Goal: Information Seeking & Learning: Get advice/opinions

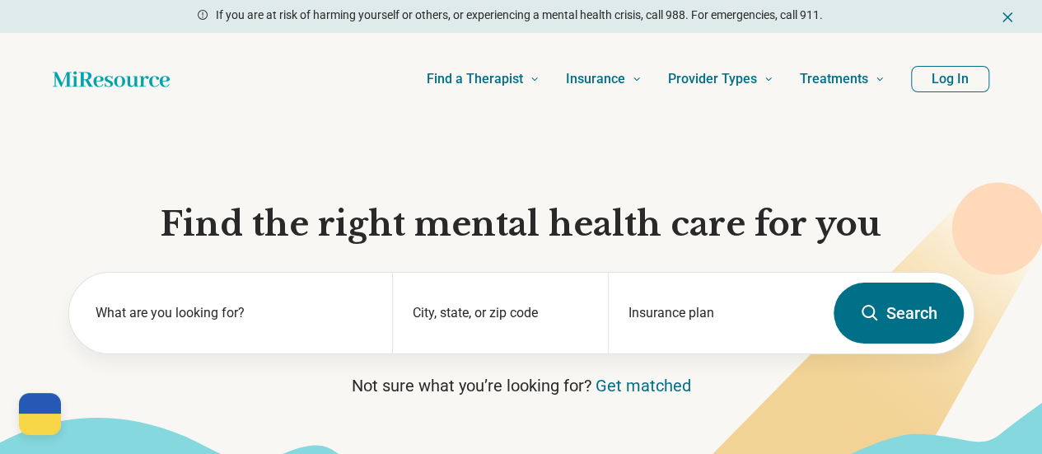
click at [948, 87] on button "Log In" at bounding box center [950, 79] width 78 height 26
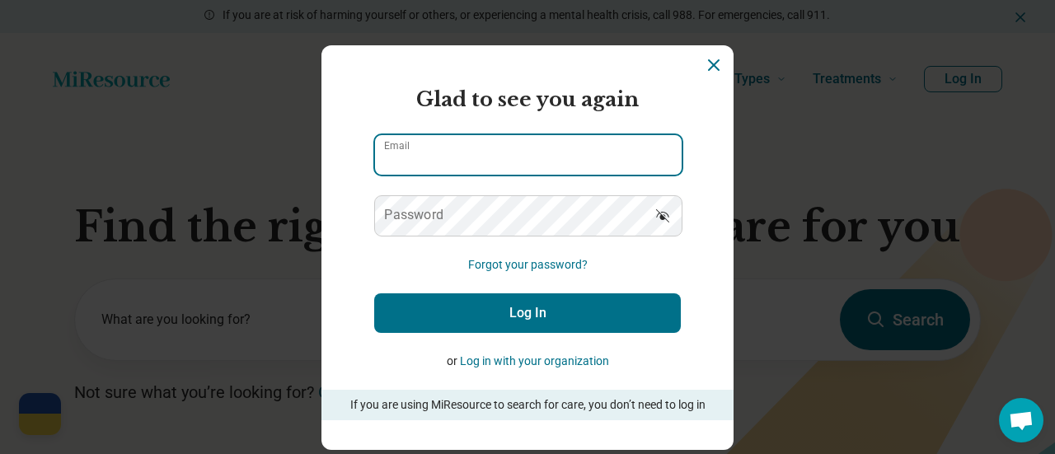
click at [470, 147] on input "Email" at bounding box center [528, 155] width 307 height 40
type input "**********"
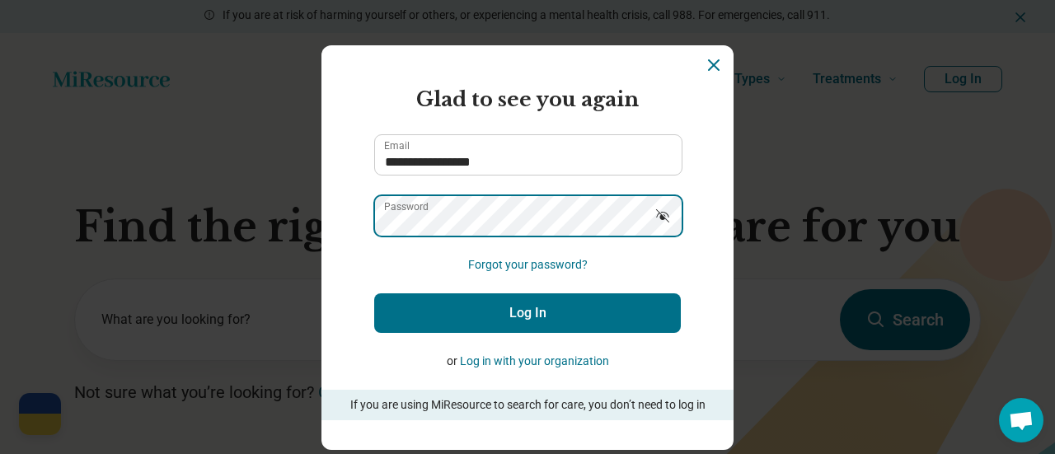
click at [374, 293] on button "Log In" at bounding box center [527, 313] width 307 height 40
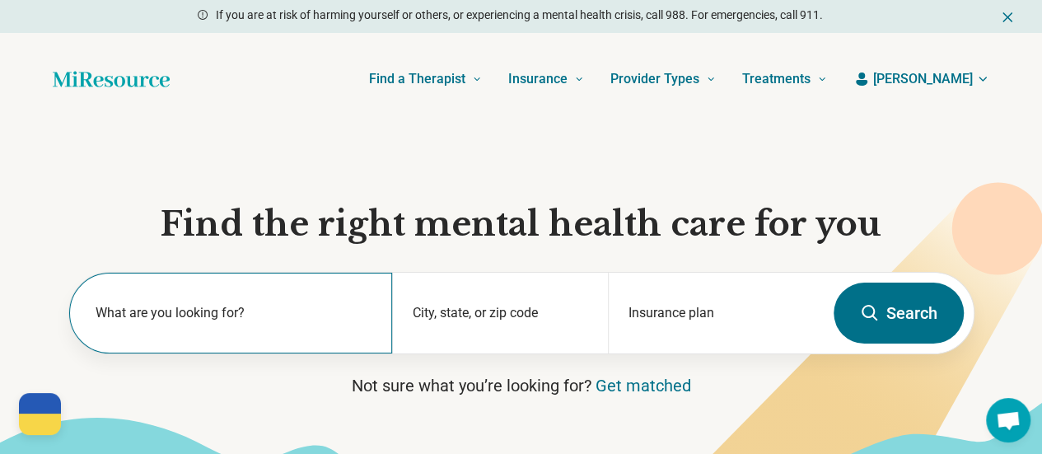
click at [173, 312] on label "What are you looking for?" at bounding box center [235, 313] width 278 height 20
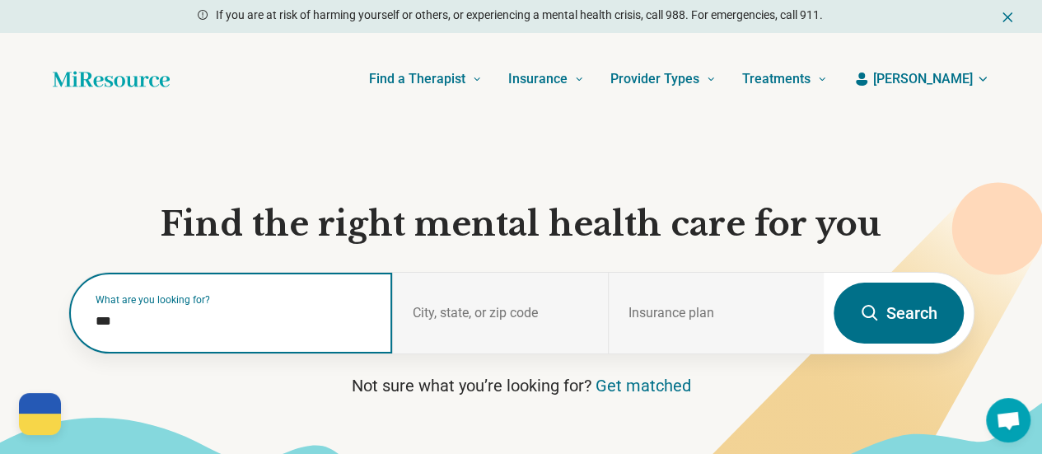
type input "****"
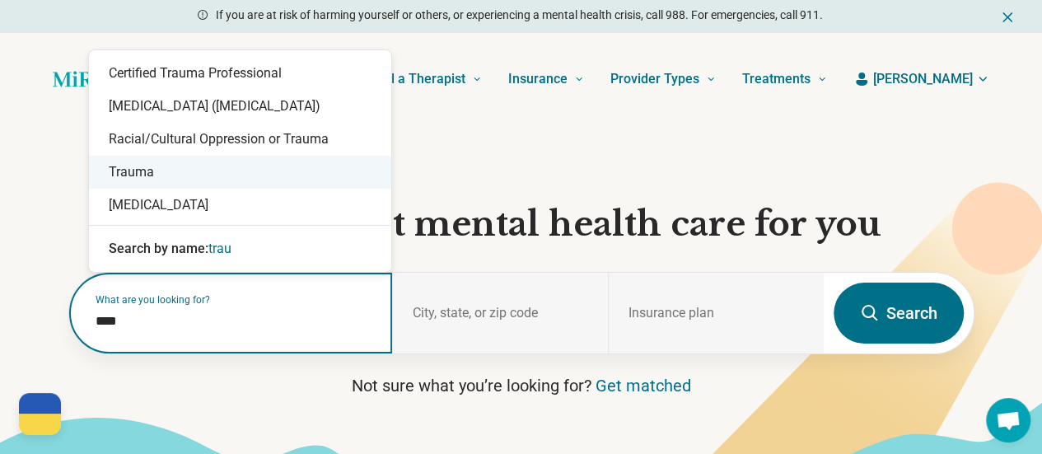
click at [163, 184] on div "Trauma" at bounding box center [240, 172] width 302 height 33
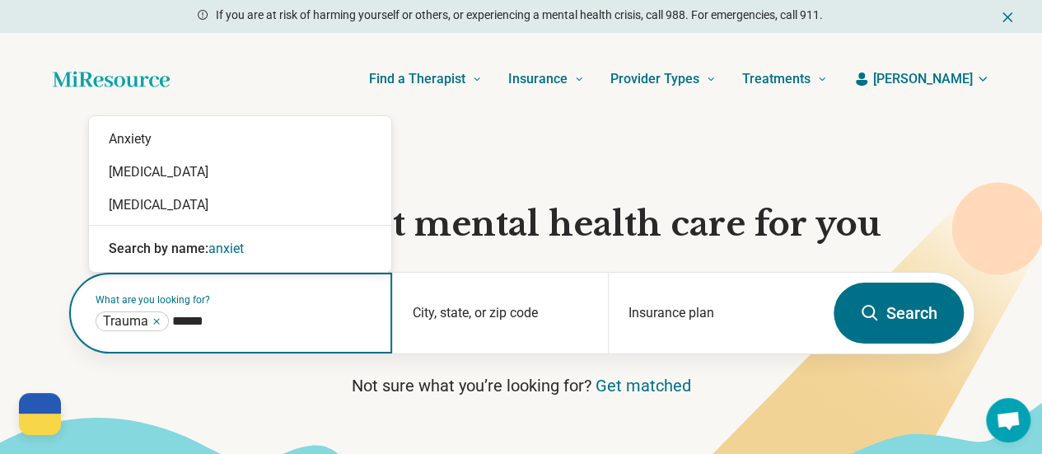
type input "*******"
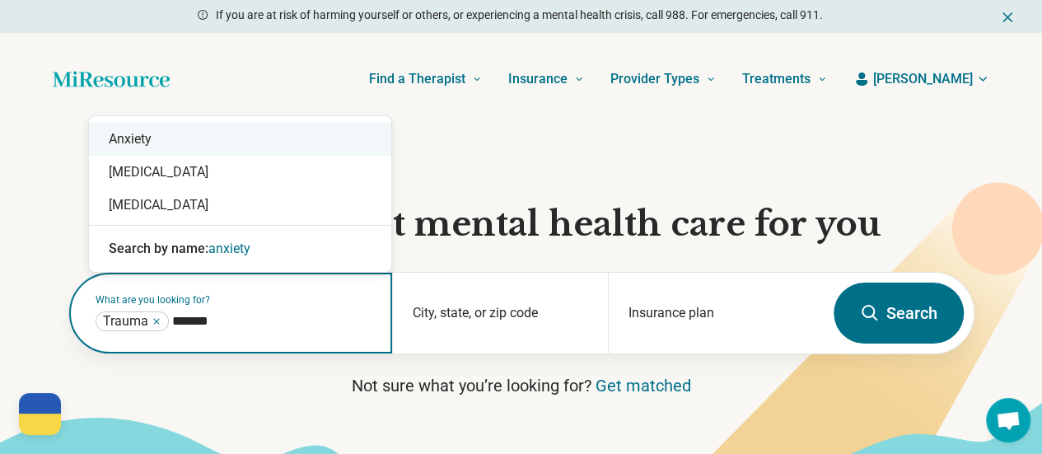
click at [148, 154] on div "Anxiety" at bounding box center [240, 139] width 302 height 33
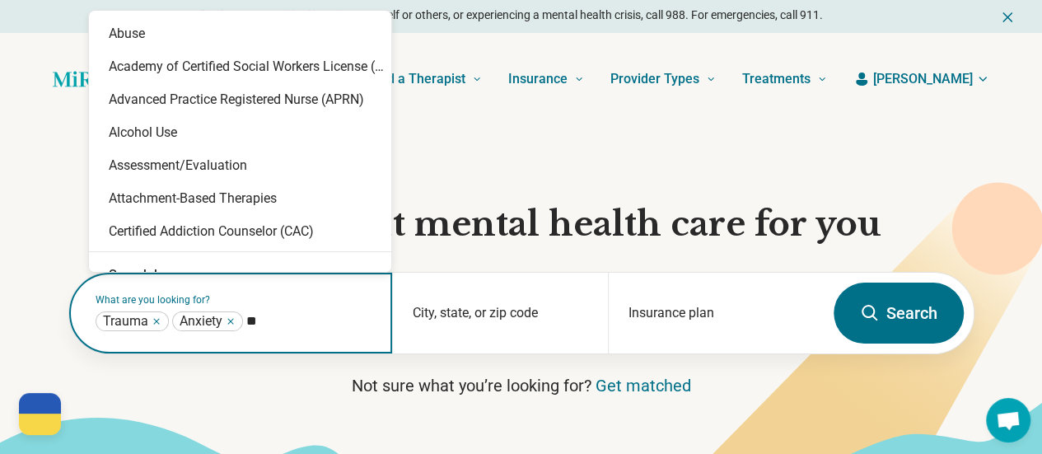
type input "***"
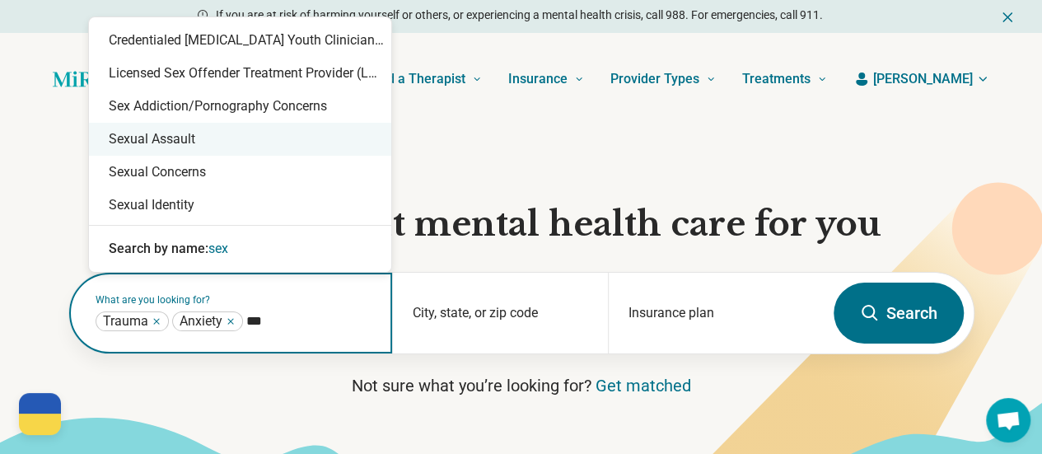
click at [152, 145] on div "Sexual Assault" at bounding box center [240, 139] width 302 height 33
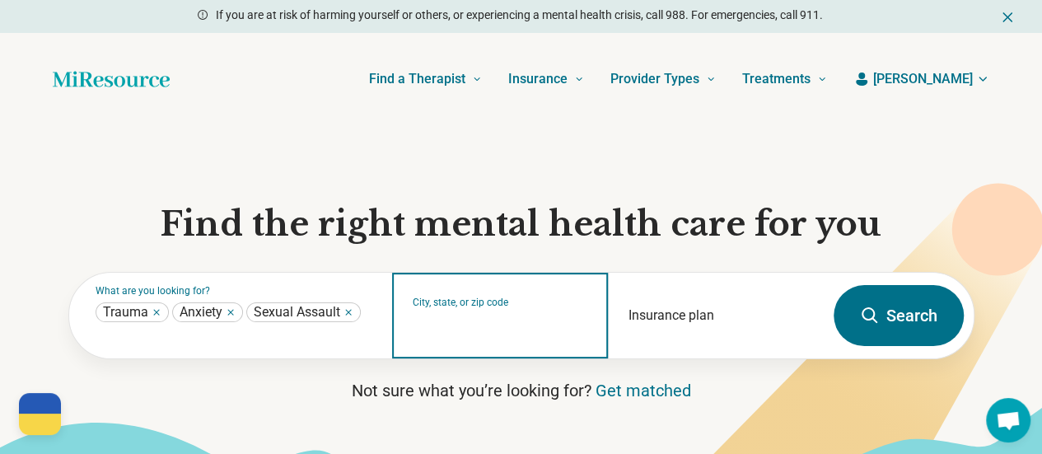
click at [437, 335] on input "City, state, or zip code" at bounding box center [501, 326] width 176 height 20
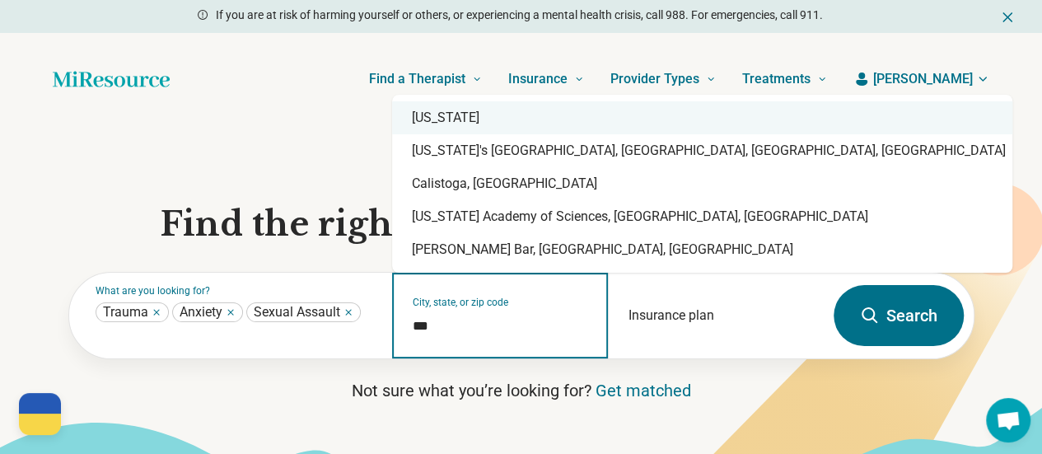
click at [471, 120] on div "[US_STATE]" at bounding box center [702, 117] width 620 height 33
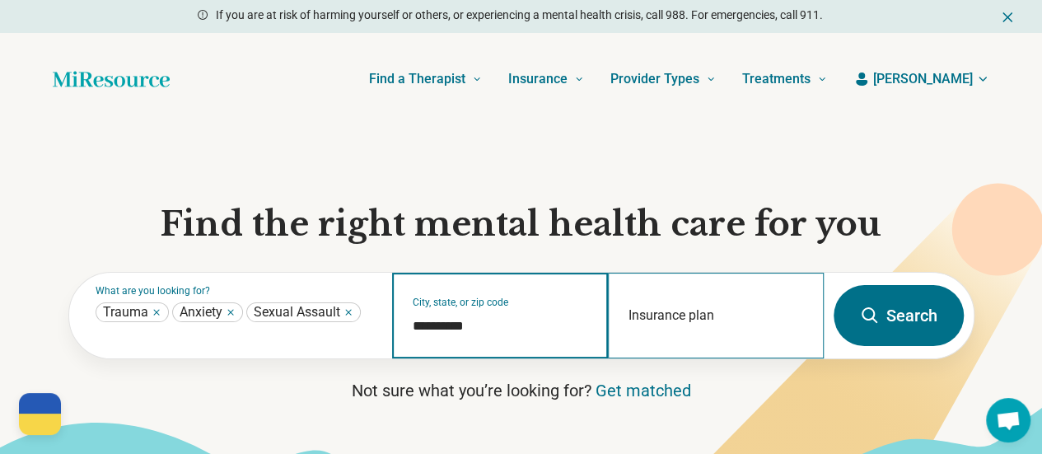
type input "**********"
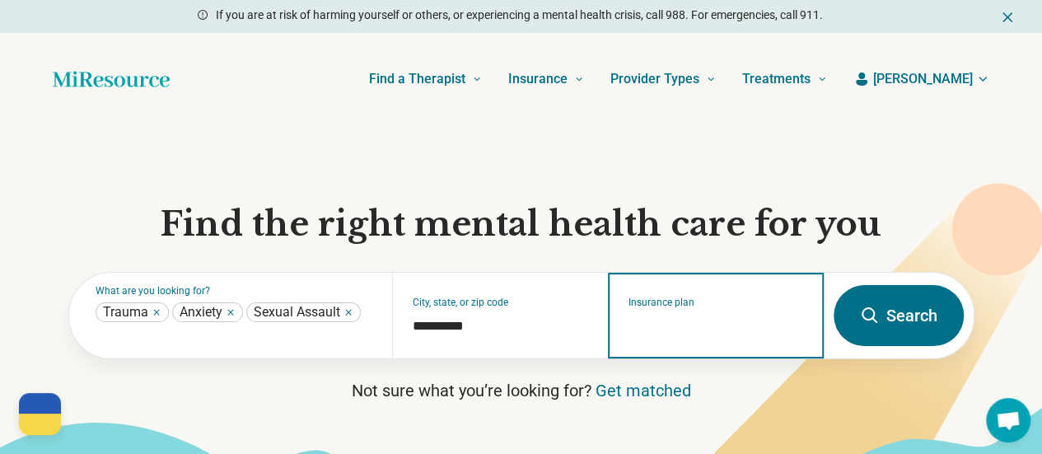
click at [727, 336] on input "Insurance plan" at bounding box center [717, 326] width 176 height 20
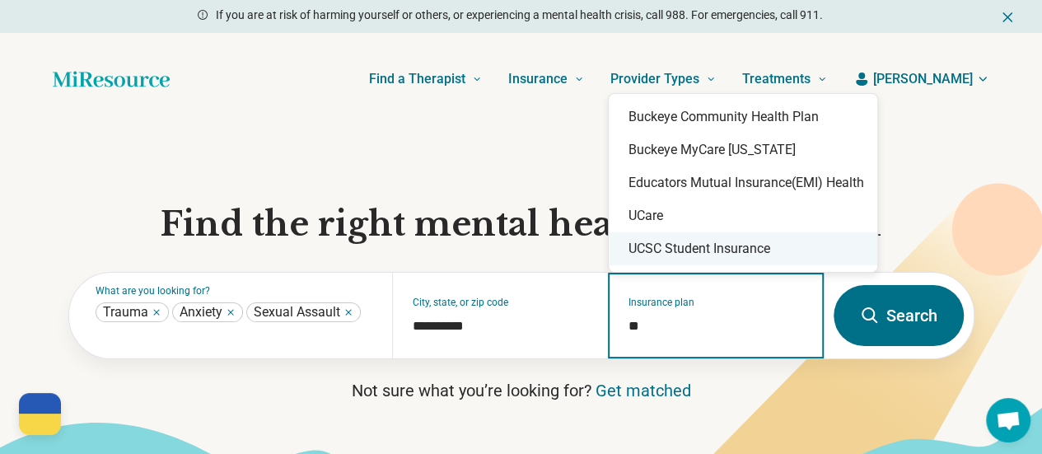
click at [737, 252] on div "UCSC Student Insurance" at bounding box center [743, 248] width 269 height 33
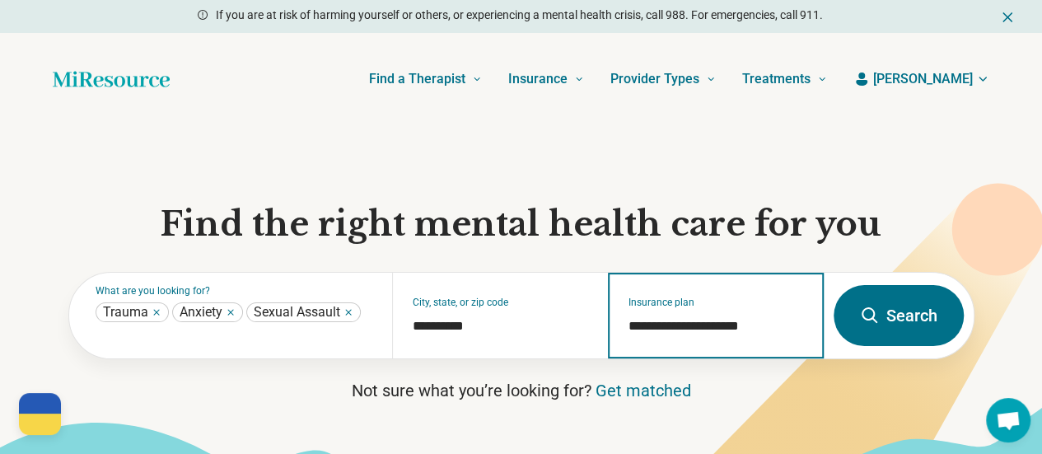
type input "**********"
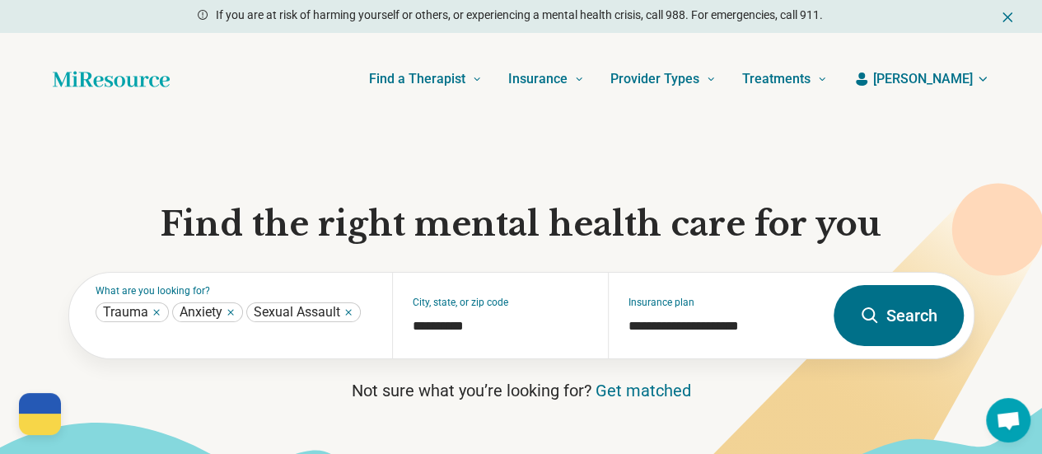
click at [916, 333] on button "Search" at bounding box center [899, 315] width 130 height 61
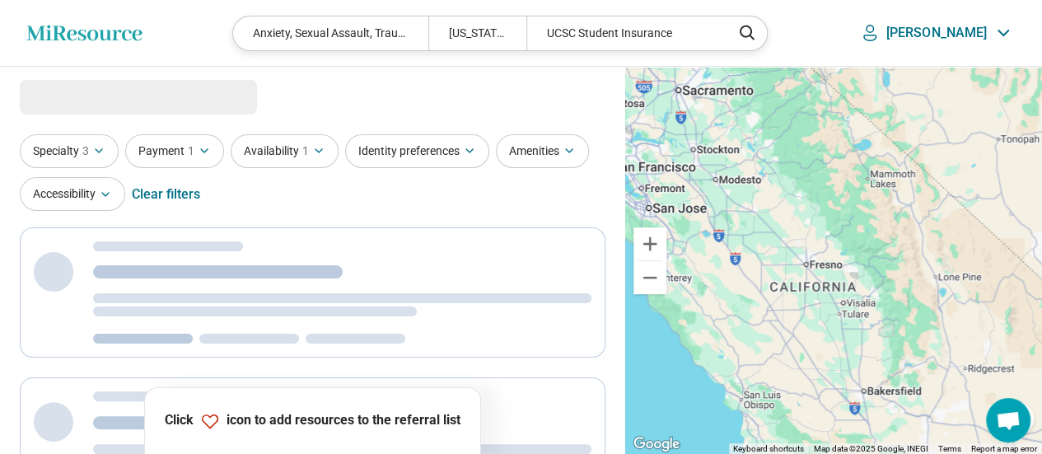
select select "***"
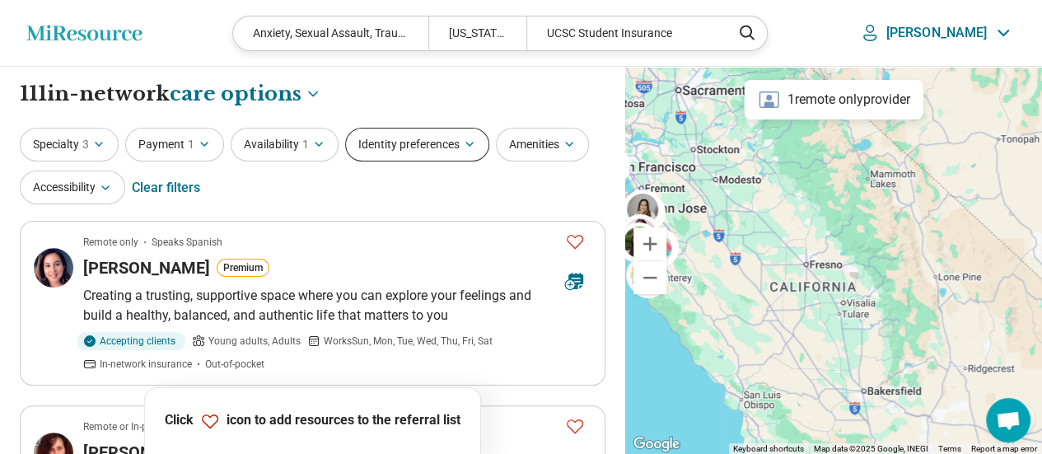
click at [409, 146] on button "Identity preferences" at bounding box center [417, 145] width 144 height 34
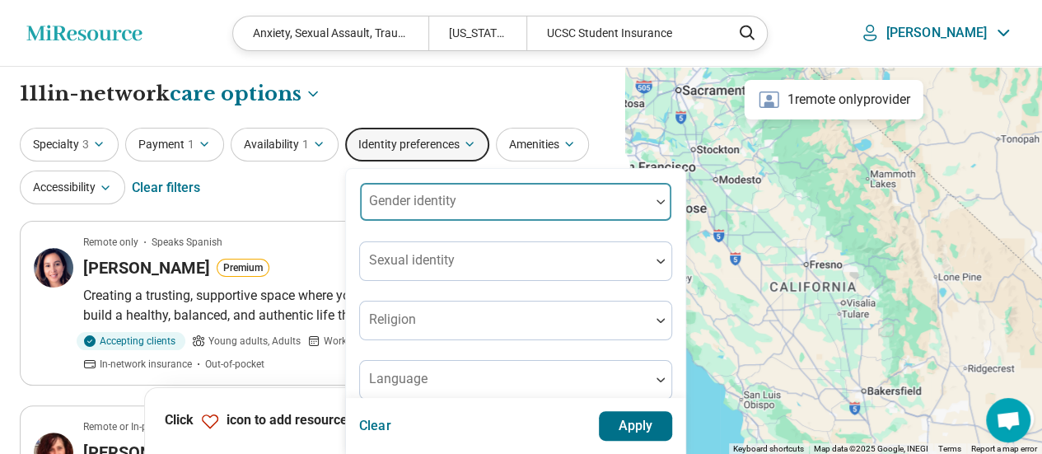
click at [425, 199] on div "Gender identity" at bounding box center [515, 202] width 313 height 40
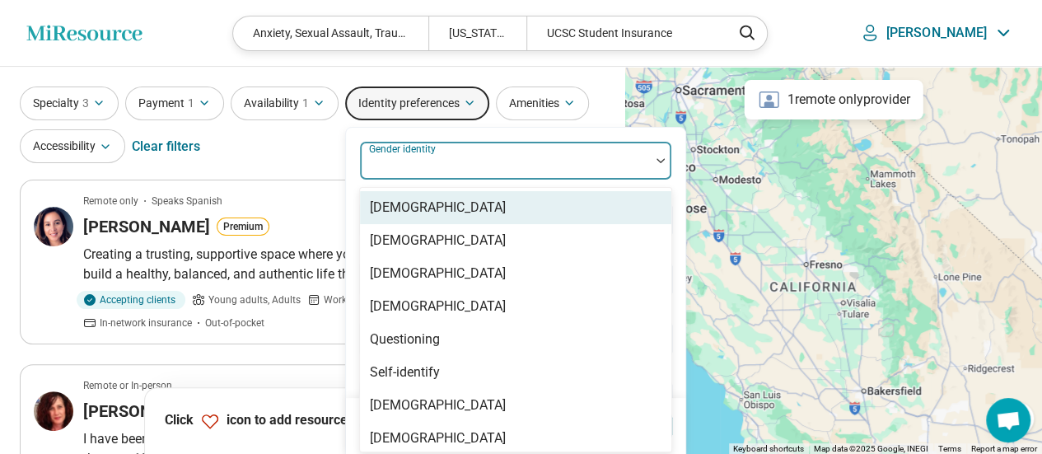
scroll to position [44, 0]
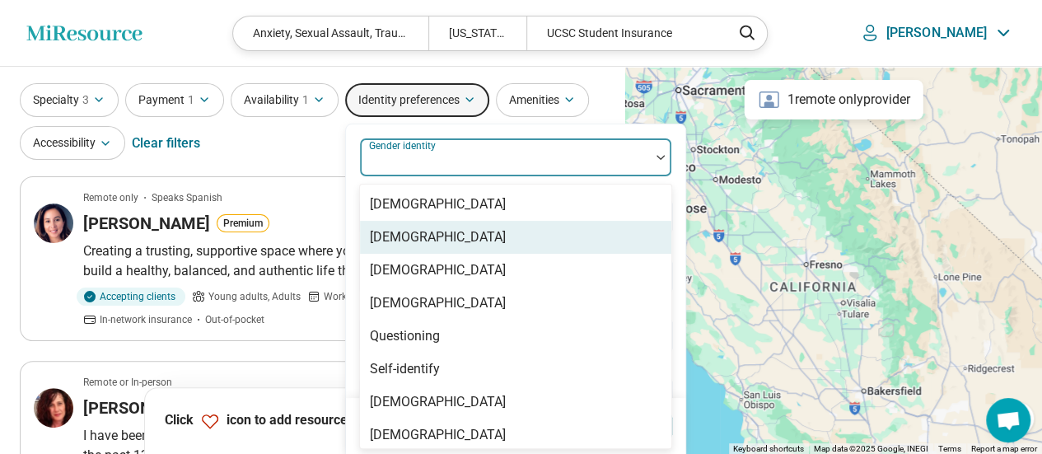
click at [428, 229] on div "[DEMOGRAPHIC_DATA]" at bounding box center [438, 237] width 136 height 20
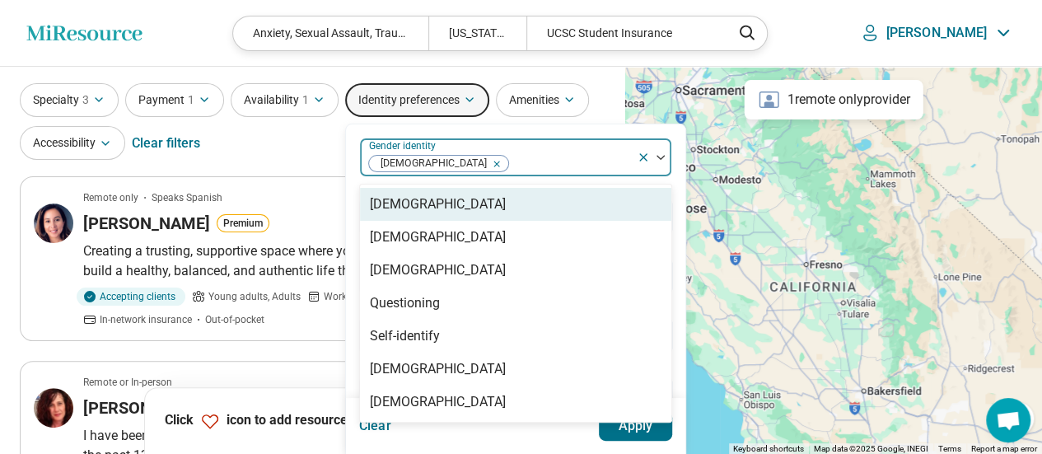
click at [487, 167] on icon "Remove [object Object]" at bounding box center [493, 164] width 12 height 12
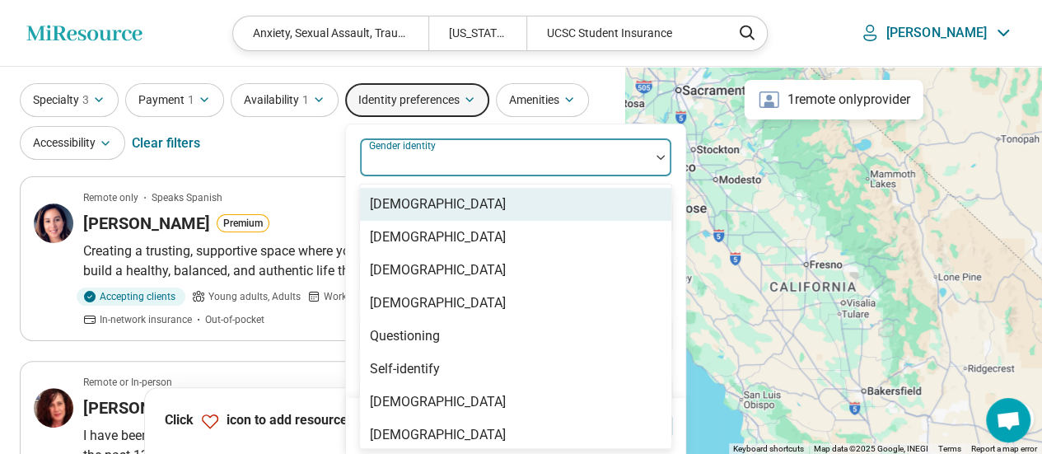
click at [674, 138] on div "option [DEMOGRAPHIC_DATA], deselected. 8 results available. Use Up and Down to …" at bounding box center [515, 275] width 339 height 303
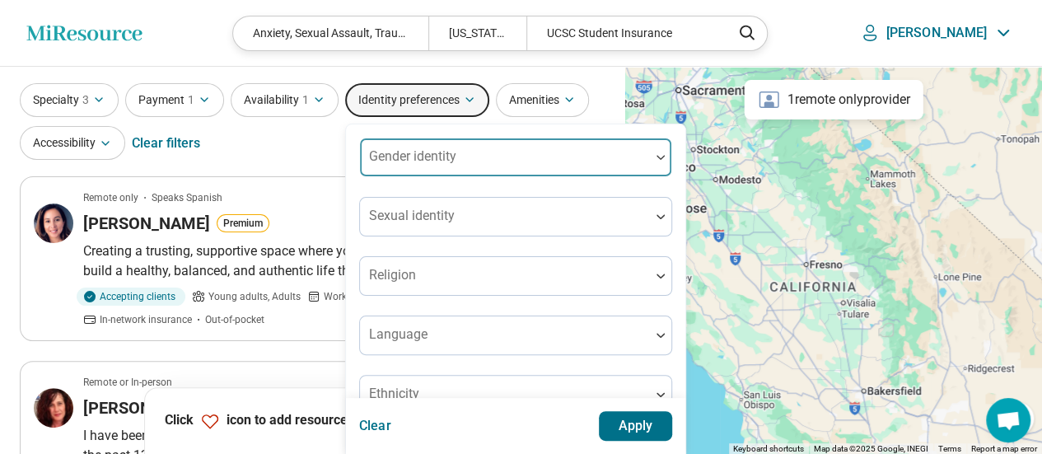
click at [253, 147] on div "Specialty 3 Payment 1 Availability 1 Identity preferences Gender identity Sexua…" at bounding box center [313, 123] width 586 height 80
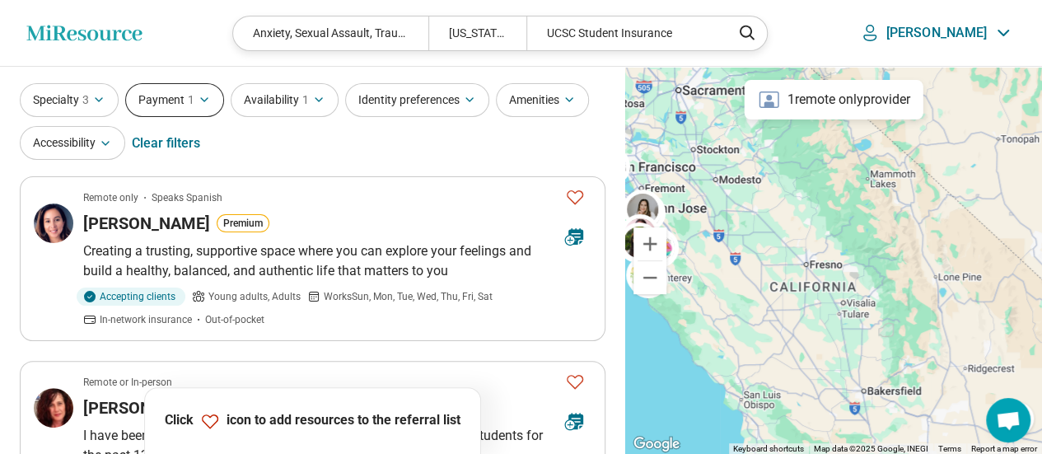
click at [194, 101] on button "Payment 1" at bounding box center [174, 100] width 99 height 34
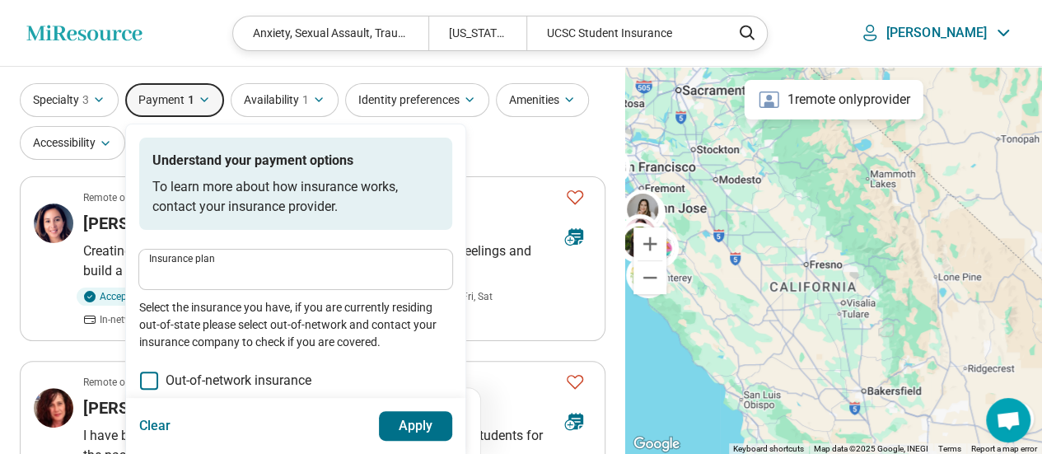
type input "**********"
click at [87, 95] on span "3" at bounding box center [85, 99] width 7 height 17
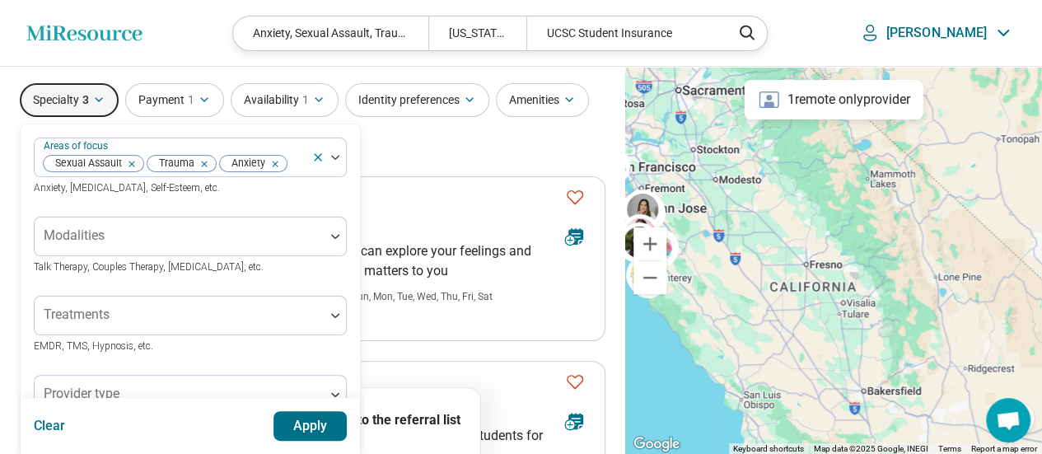
click at [213, 37] on header "Miresource logo Anxiety, Sexual Assault, Trauma [US_STATE] UCSC Student Insuran…" at bounding box center [521, 33] width 1042 height 67
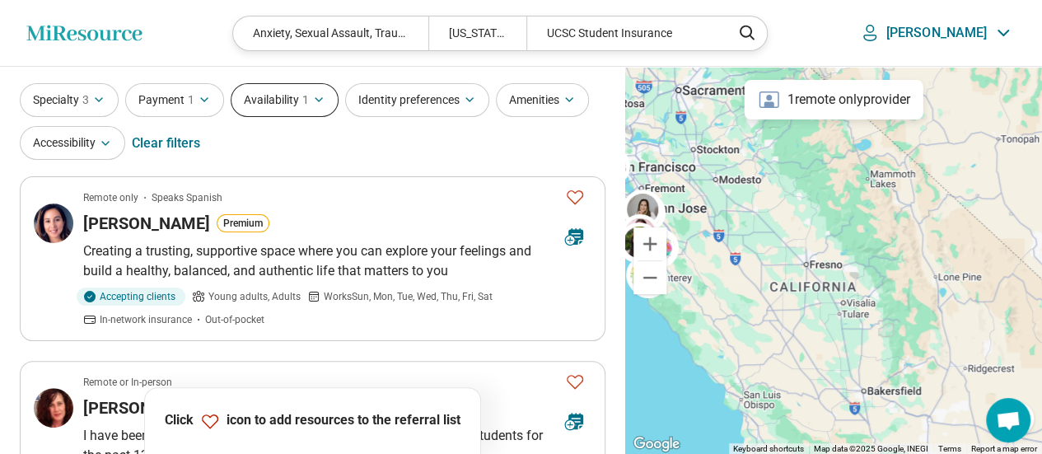
click at [313, 98] on icon "button" at bounding box center [318, 99] width 13 height 13
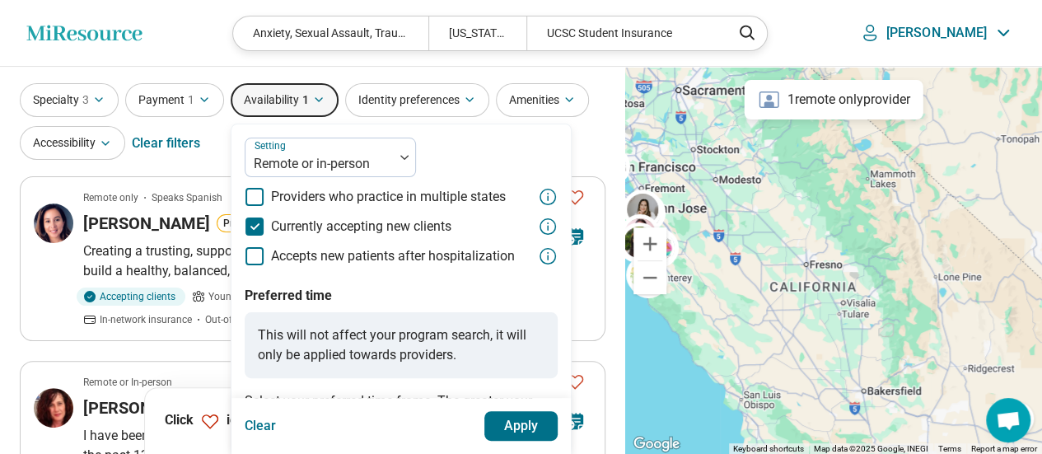
click at [199, 21] on header "Miresource logo Anxiety, Sexual Assault, Trauma [US_STATE] UCSC Student Insuran…" at bounding box center [521, 33] width 1042 height 67
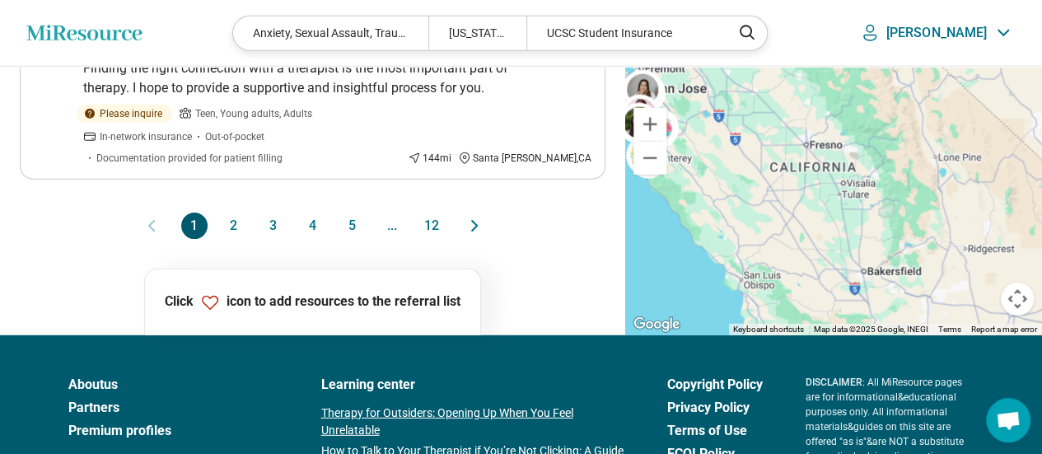
scroll to position [1940, 0]
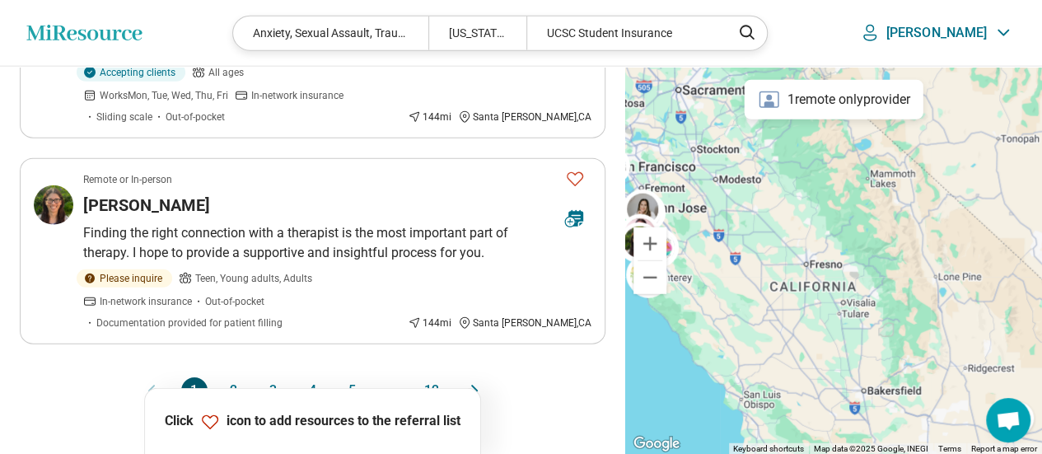
click at [436, 377] on button "12" at bounding box center [432, 390] width 26 height 26
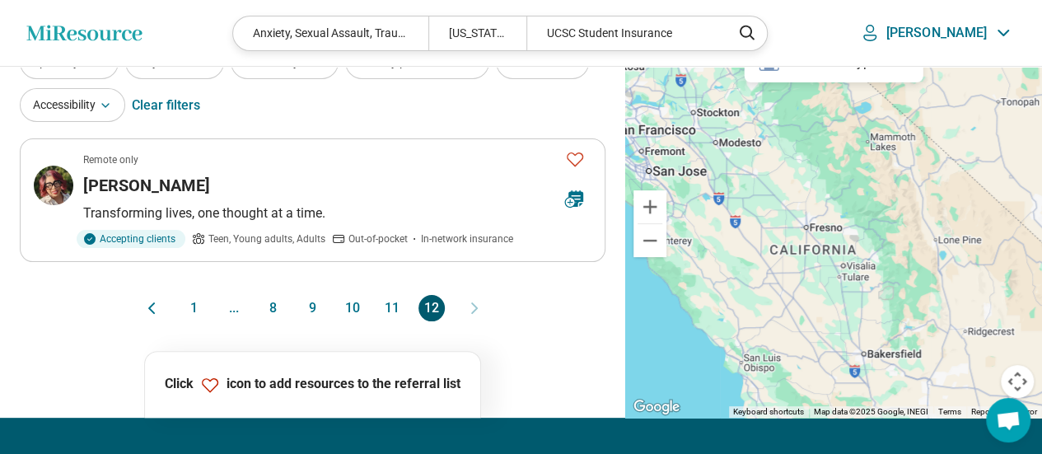
scroll to position [165, 0]
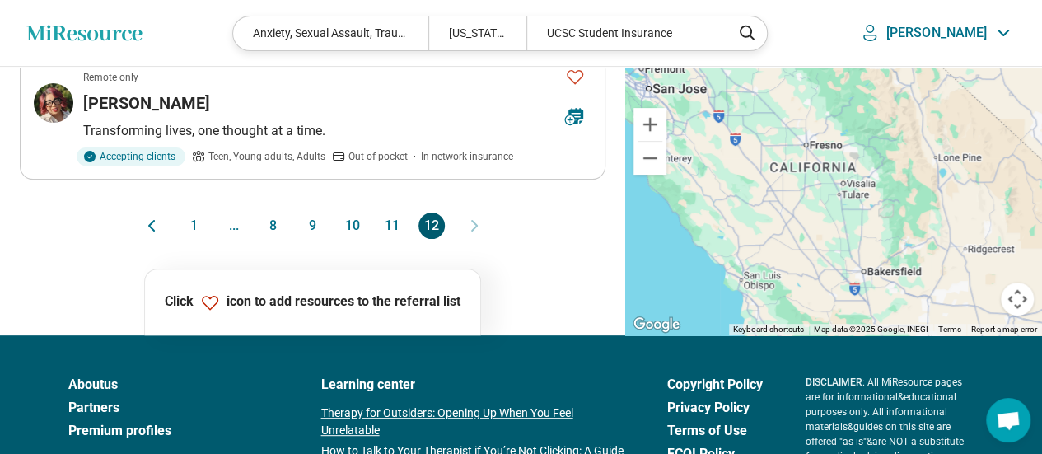
click at [388, 228] on button "11" at bounding box center [392, 226] width 26 height 26
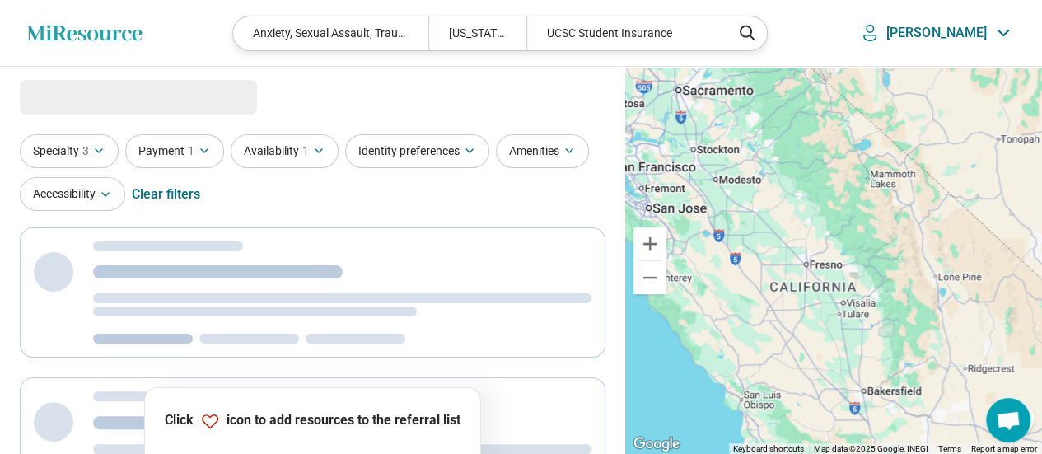
select select "***"
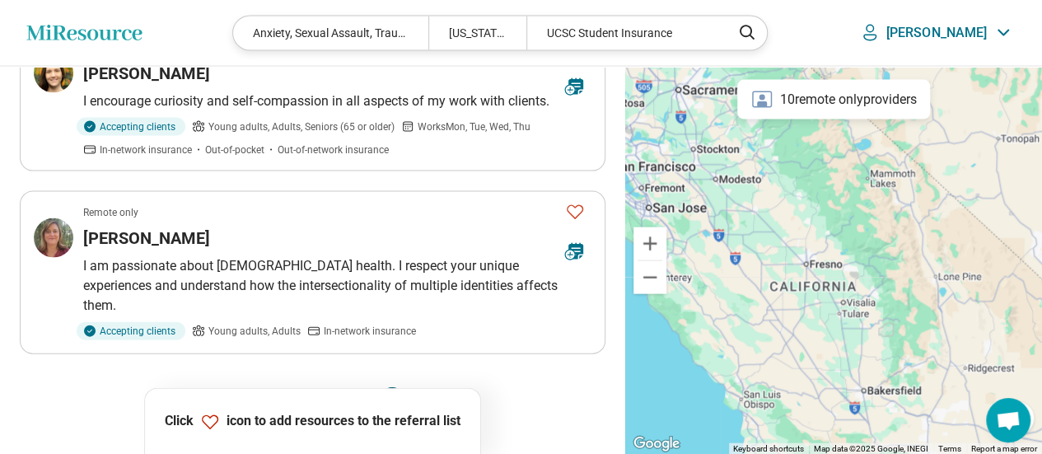
scroll to position [1730, 0]
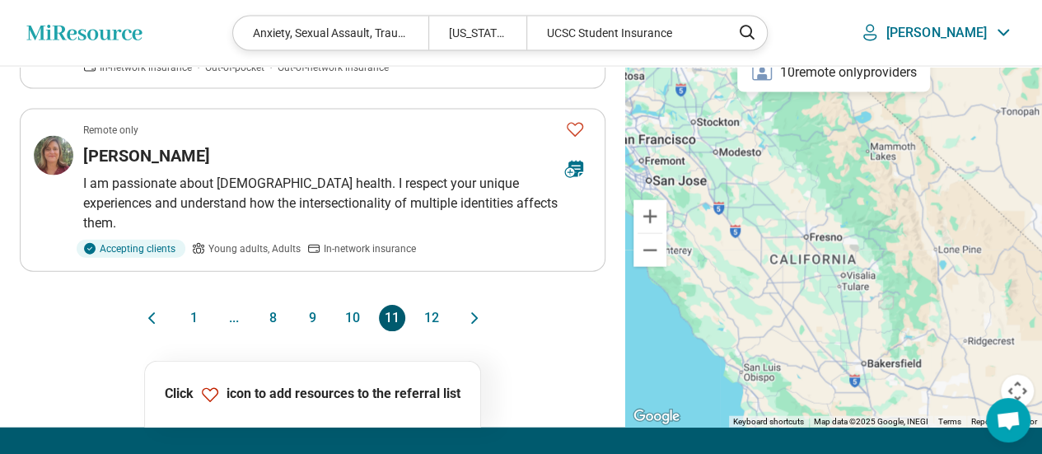
click at [363, 305] on button "10" at bounding box center [352, 318] width 26 height 26
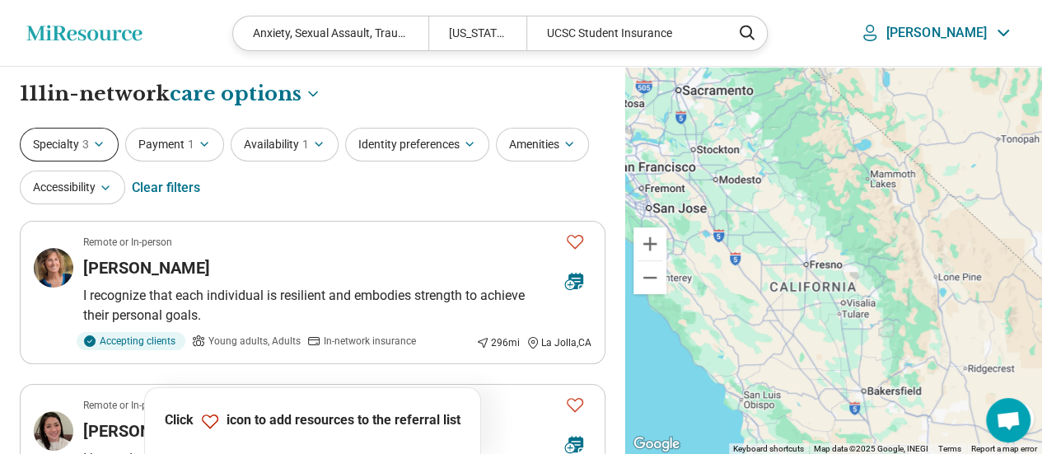
click at [79, 144] on button "Specialty 3" at bounding box center [69, 145] width 99 height 34
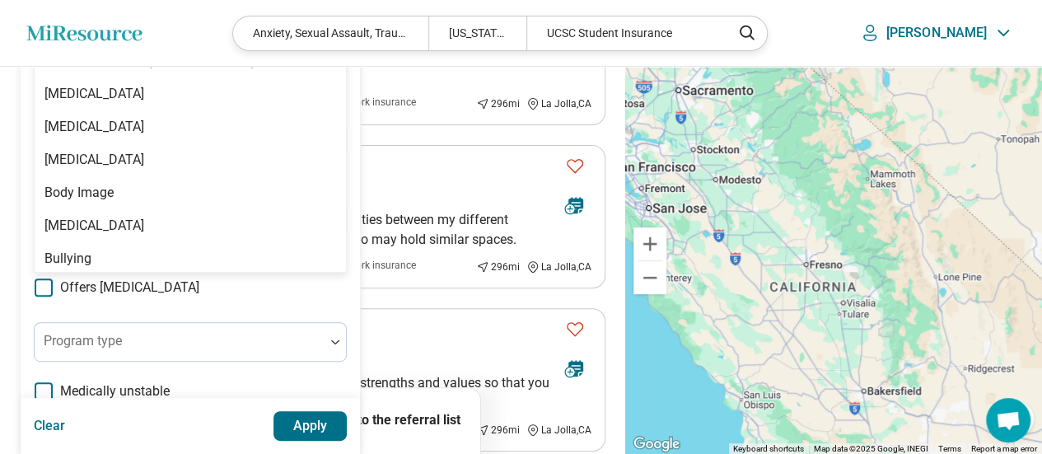
scroll to position [74, 0]
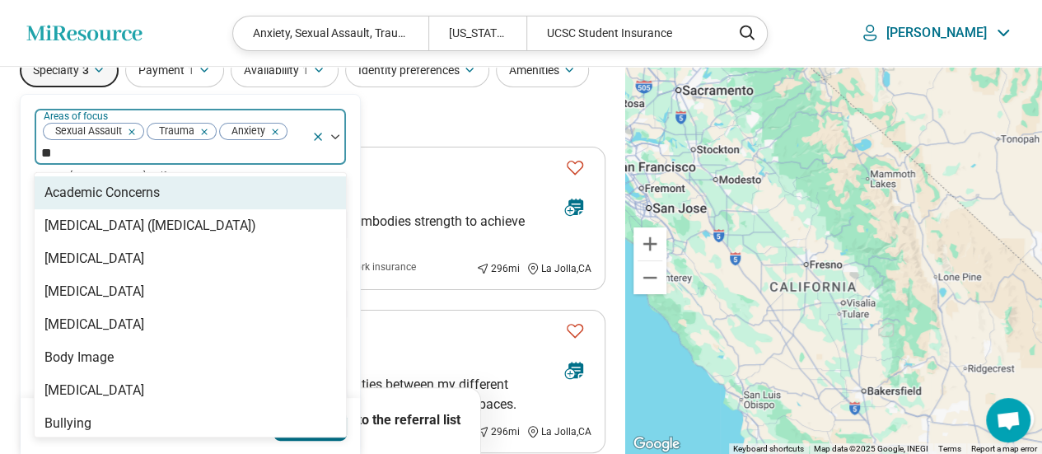
type input "***"
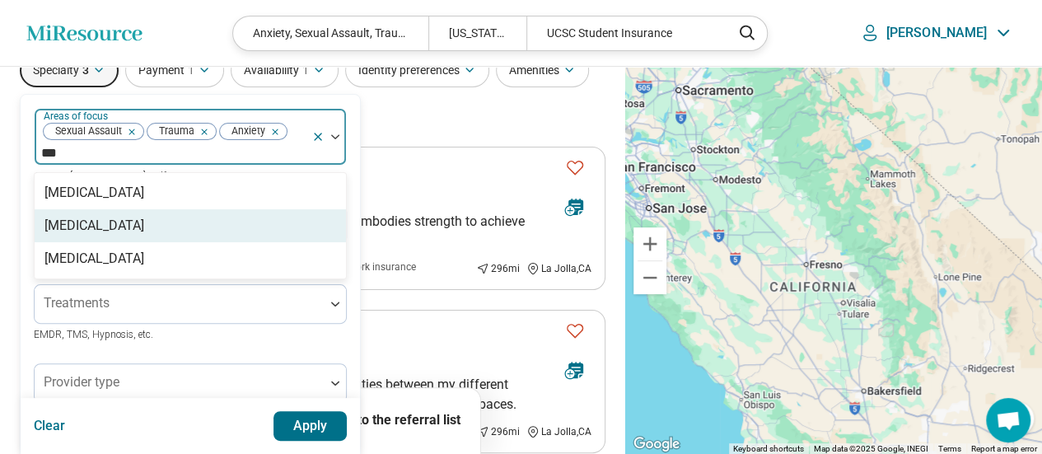
click at [105, 225] on div "[MEDICAL_DATA]" at bounding box center [94, 226] width 100 height 20
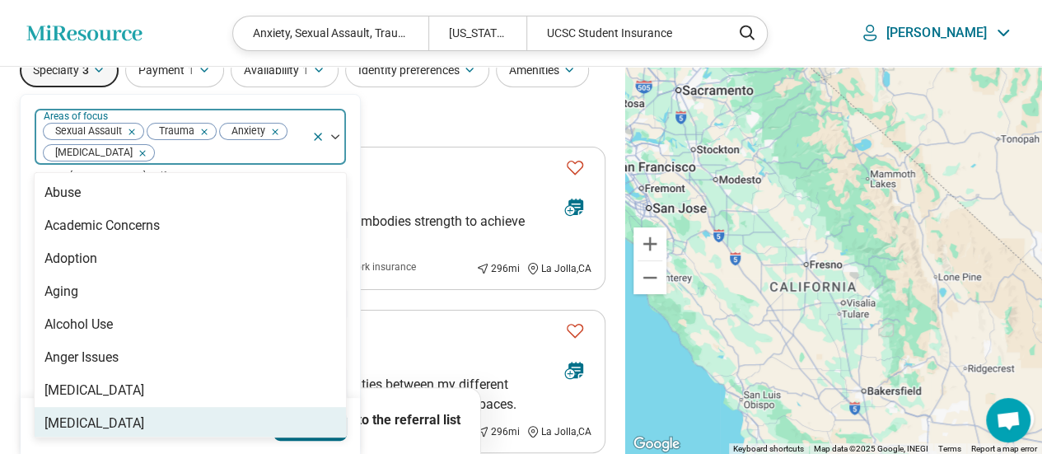
click at [325, 436] on button "Apply" at bounding box center [311, 426] width 74 height 30
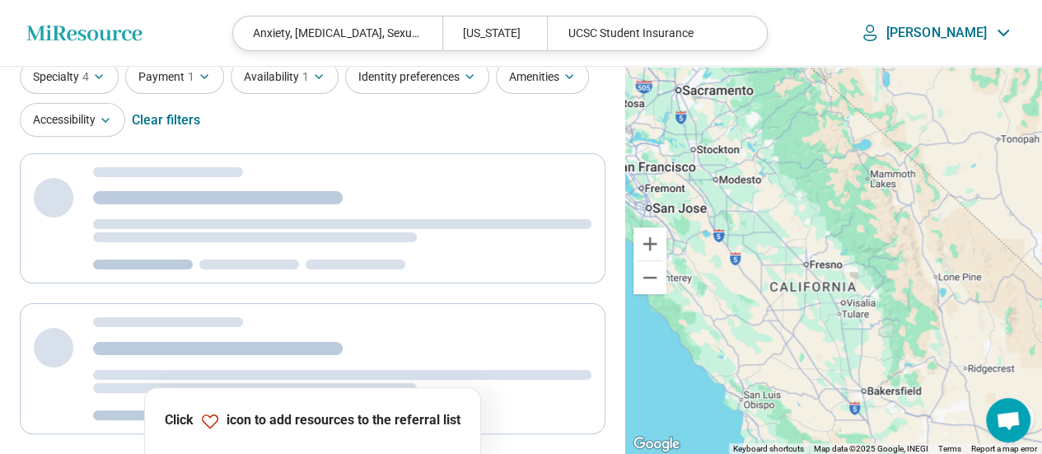
scroll to position [0, 0]
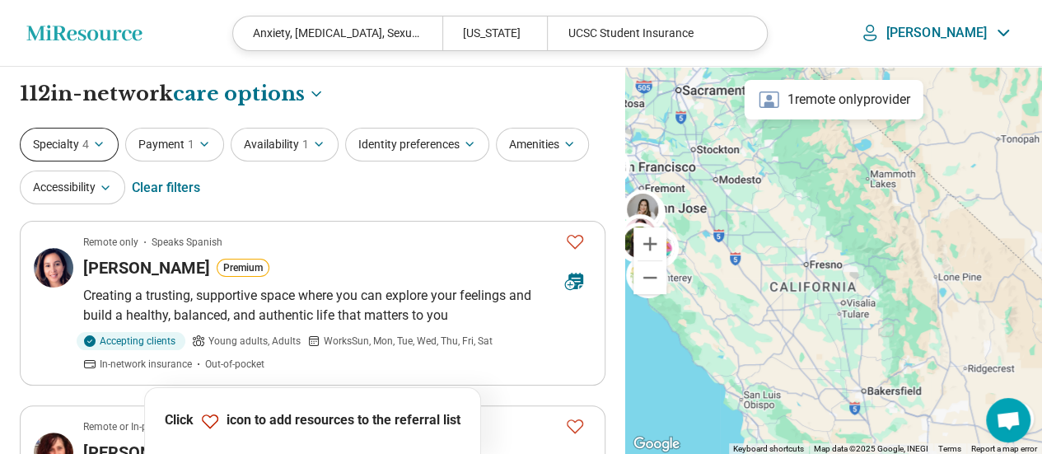
click at [101, 146] on icon "button" at bounding box center [98, 144] width 13 height 13
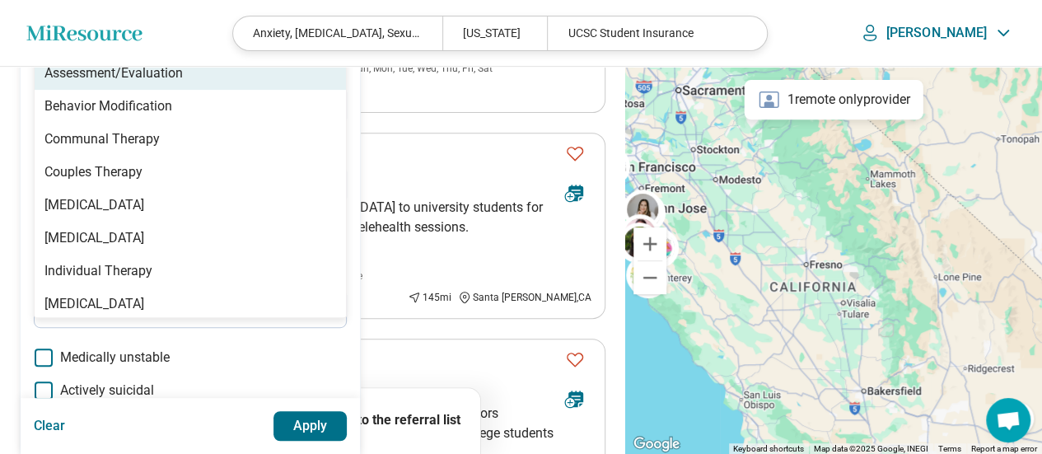
click at [150, 308] on div "Areas of focus Sexual Assault Trauma Anxiety [MEDICAL_DATA], [MEDICAL_DATA], Se…" at bounding box center [190, 240] width 313 height 662
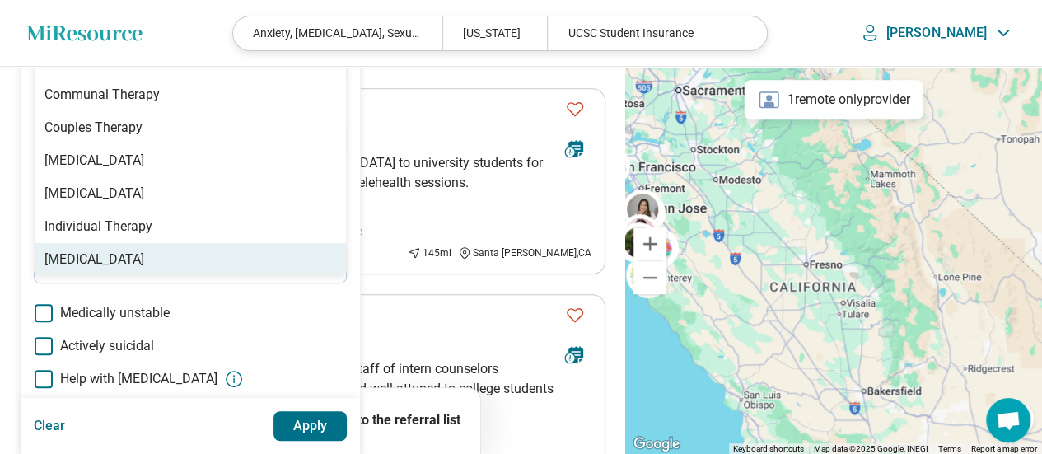
scroll to position [318, 0]
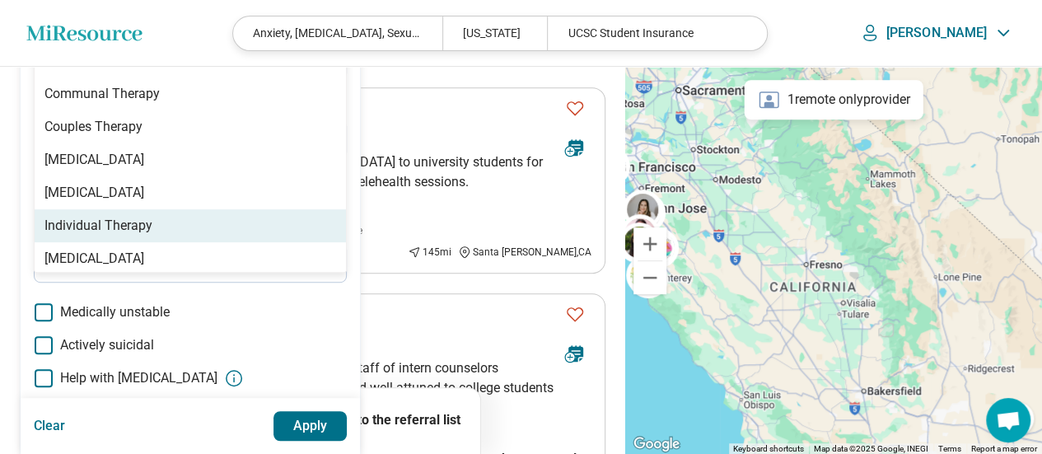
click at [171, 222] on div "Individual Therapy" at bounding box center [190, 225] width 311 height 33
click at [320, 421] on button "Apply" at bounding box center [311, 426] width 74 height 30
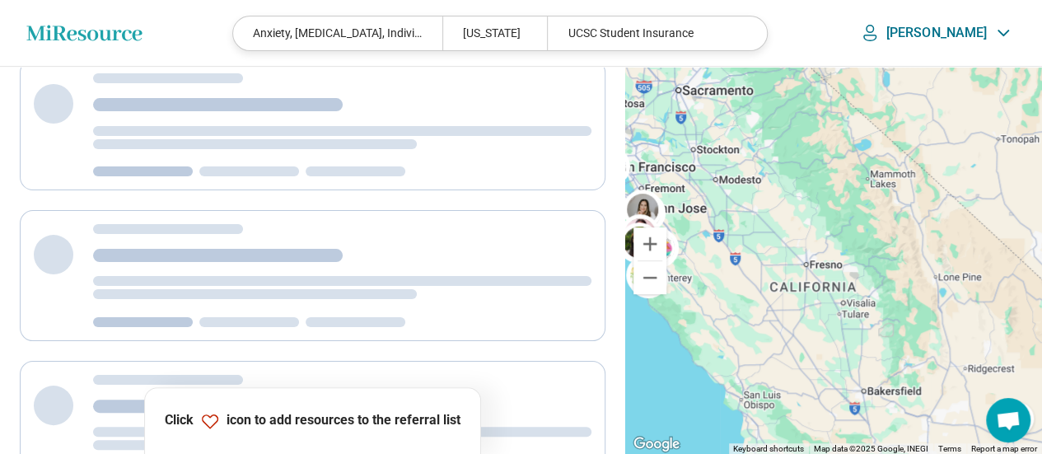
scroll to position [0, 0]
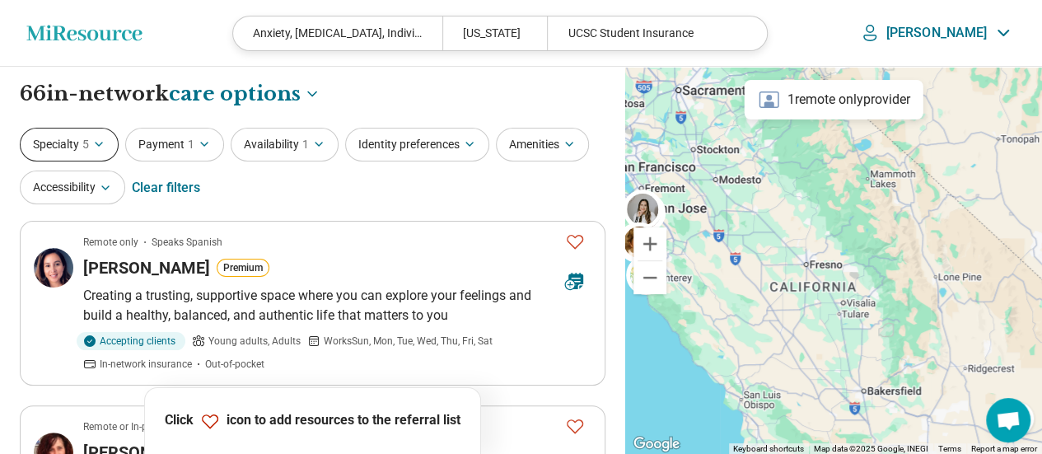
click at [68, 151] on button "Specialty 5" at bounding box center [69, 145] width 99 height 34
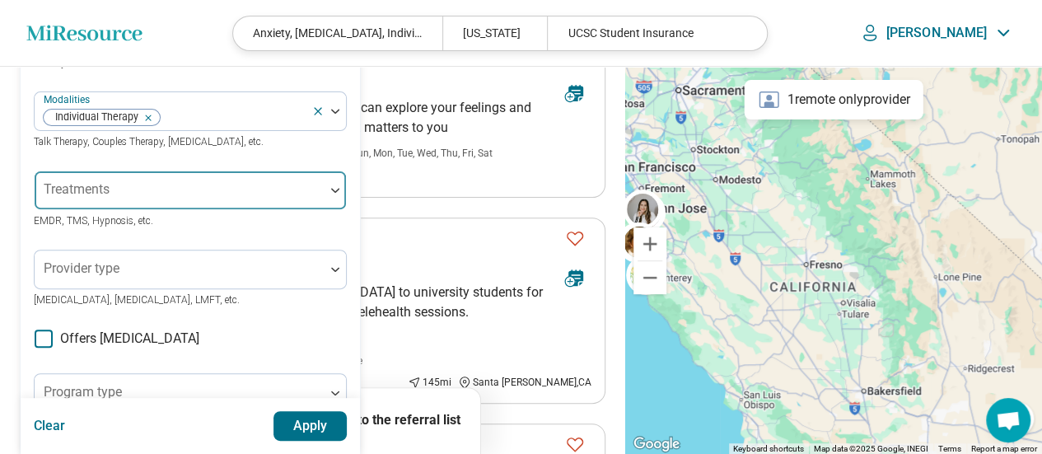
click at [127, 372] on div "Areas of focus Sexual Assault Trauma Anxiety [MEDICAL_DATA], [MEDICAL_DATA], Se…" at bounding box center [190, 325] width 313 height 662
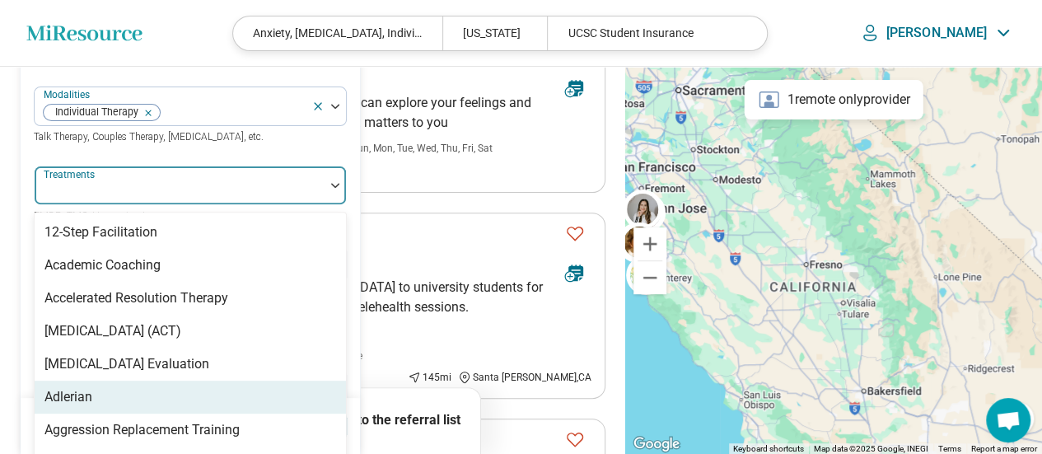
scroll to position [221, 0]
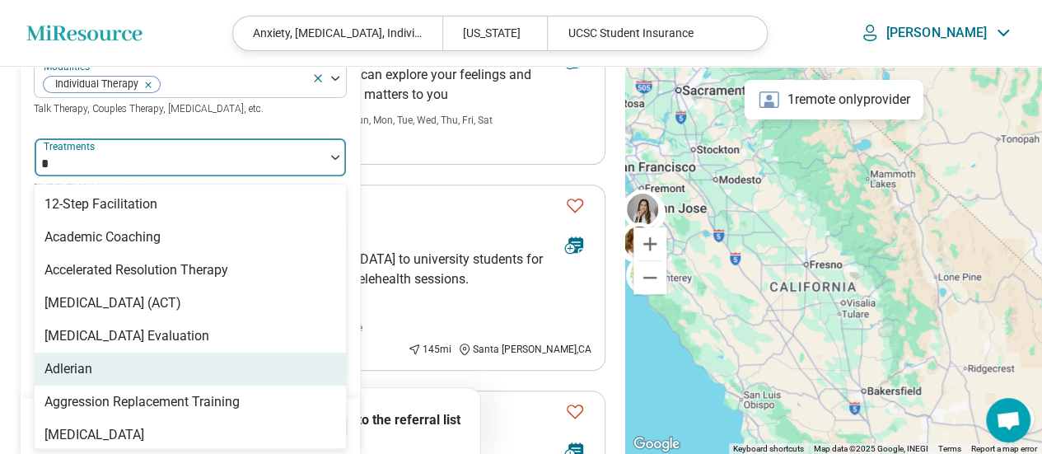
type input "**"
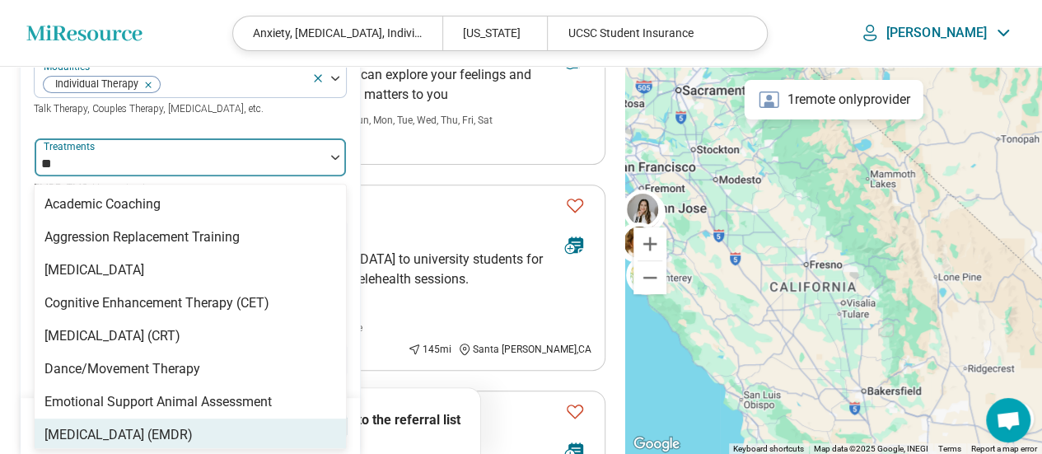
click at [159, 425] on div "[MEDICAL_DATA] (EMDR)" at bounding box center [118, 435] width 148 height 20
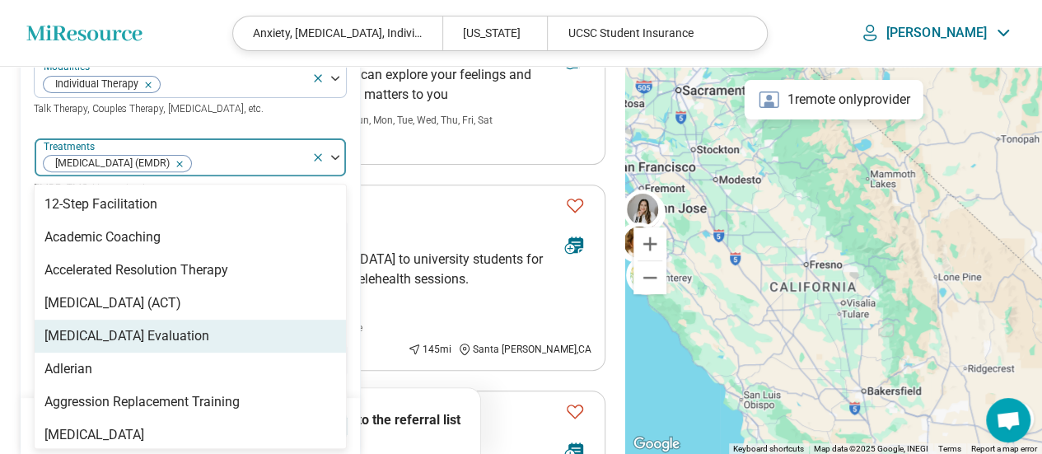
click at [353, 410] on div "Clear Apply" at bounding box center [190, 426] width 339 height 56
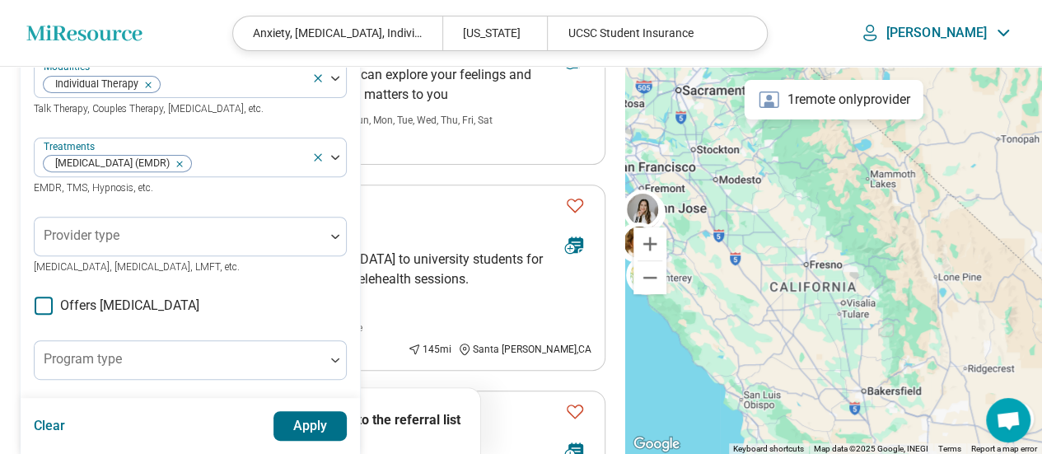
click at [321, 424] on button "Apply" at bounding box center [311, 426] width 74 height 30
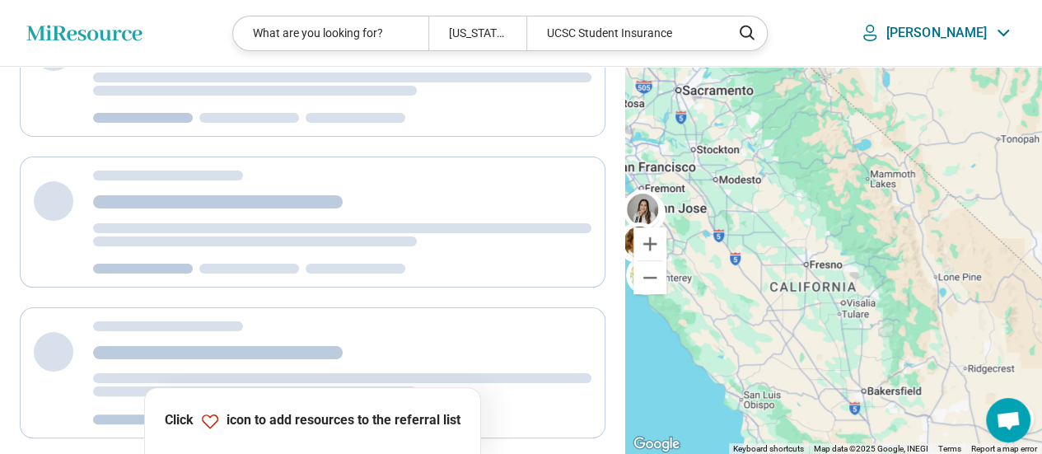
scroll to position [0, 0]
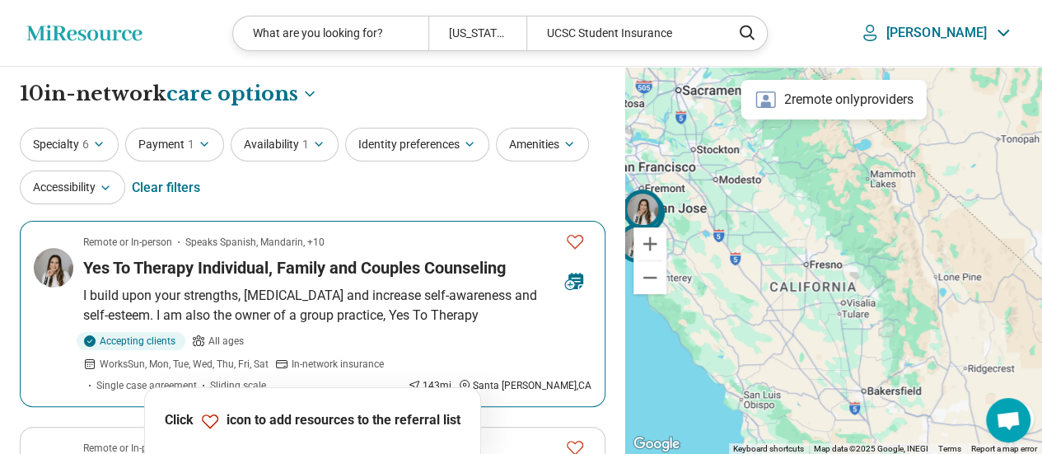
click at [587, 239] on button "Favorite" at bounding box center [575, 242] width 33 height 34
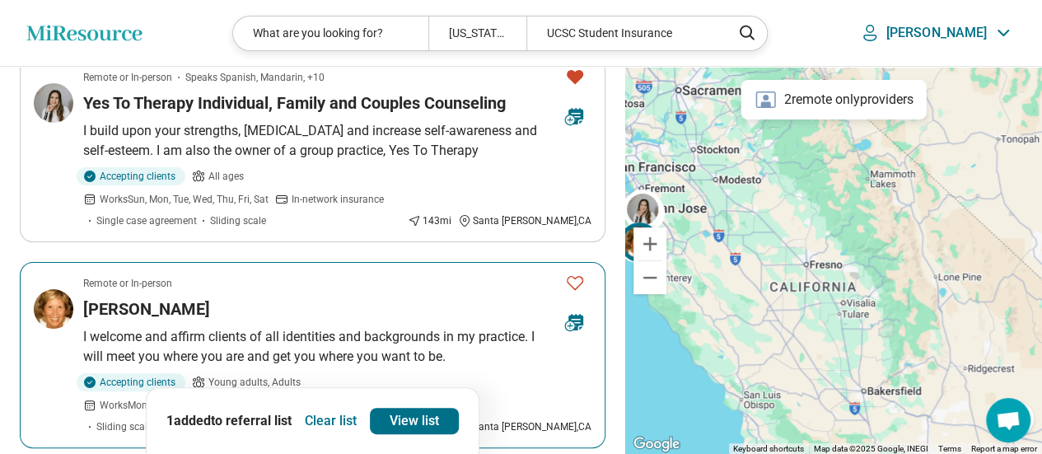
scroll to position [247, 0]
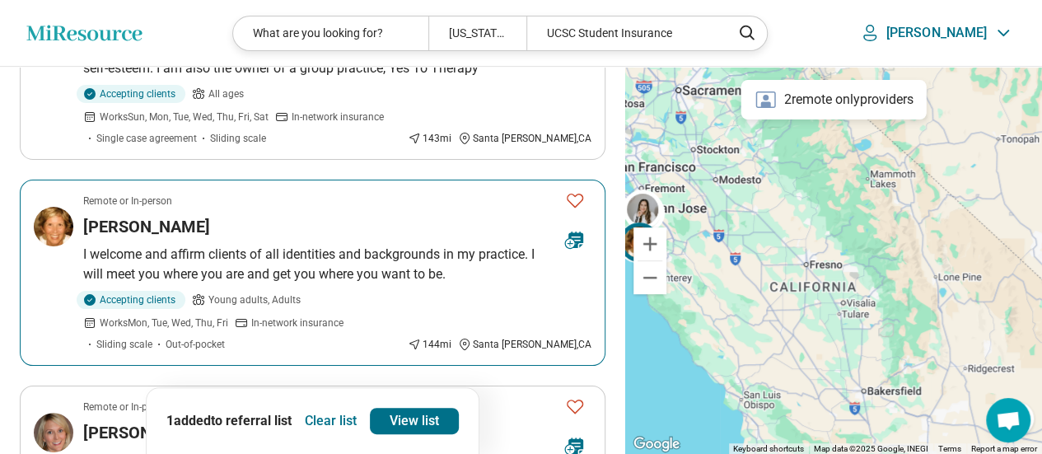
click at [566, 190] on icon "Favorite" at bounding box center [575, 200] width 20 height 20
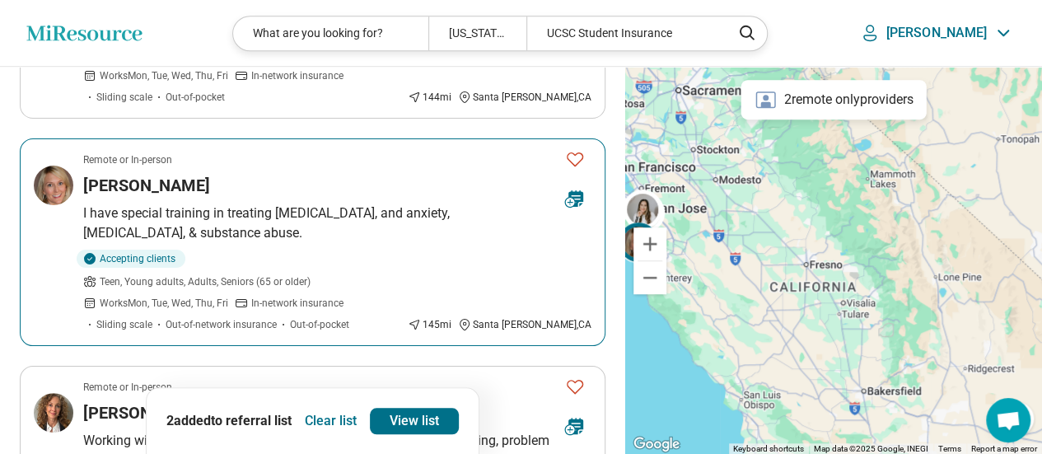
scroll to position [577, 0]
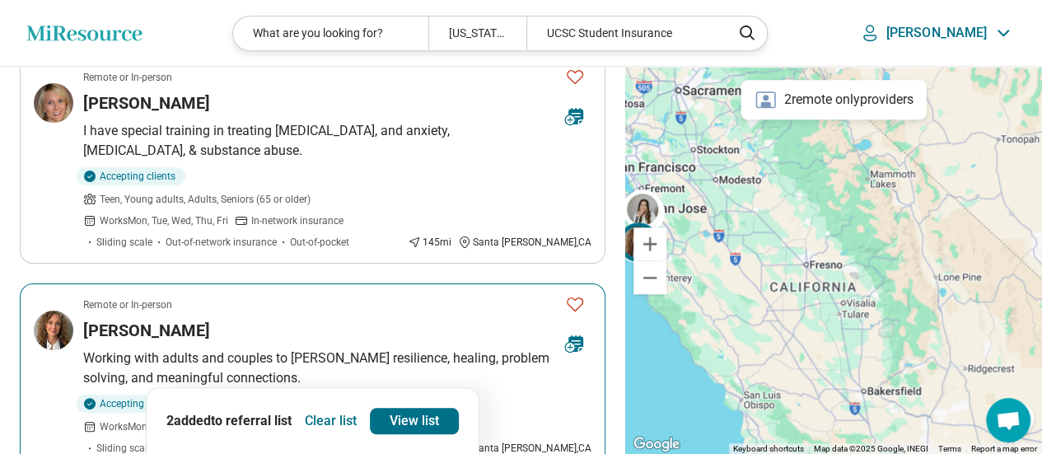
click at [575, 288] on button "Favorite" at bounding box center [575, 305] width 33 height 34
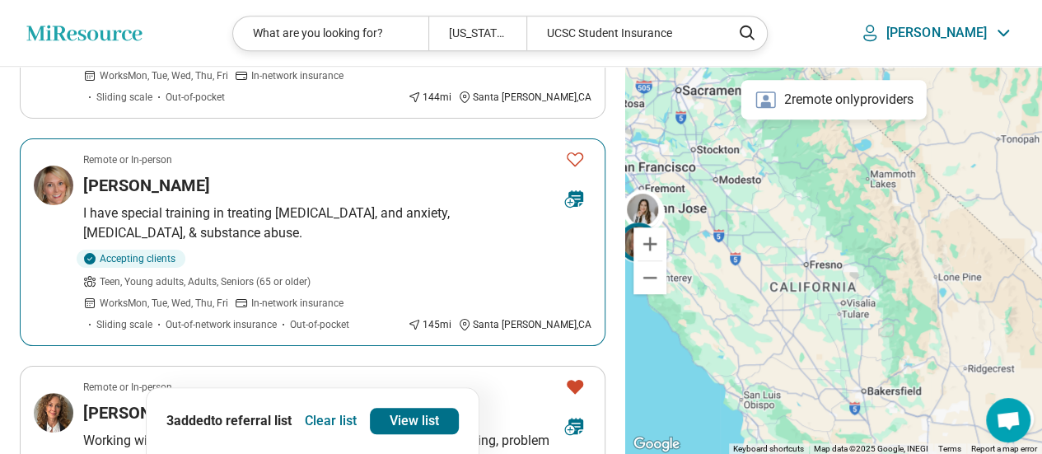
scroll to position [412, 0]
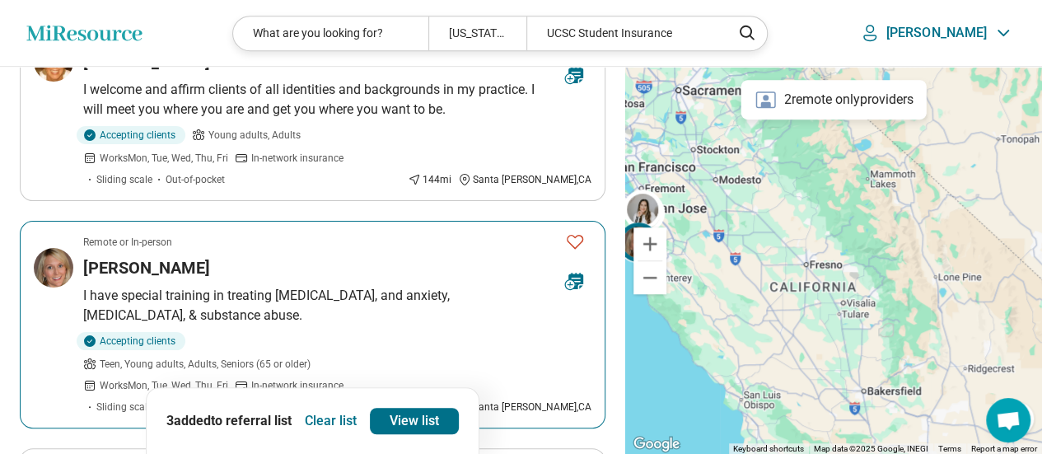
click at [583, 232] on icon "Favorite" at bounding box center [575, 242] width 20 height 20
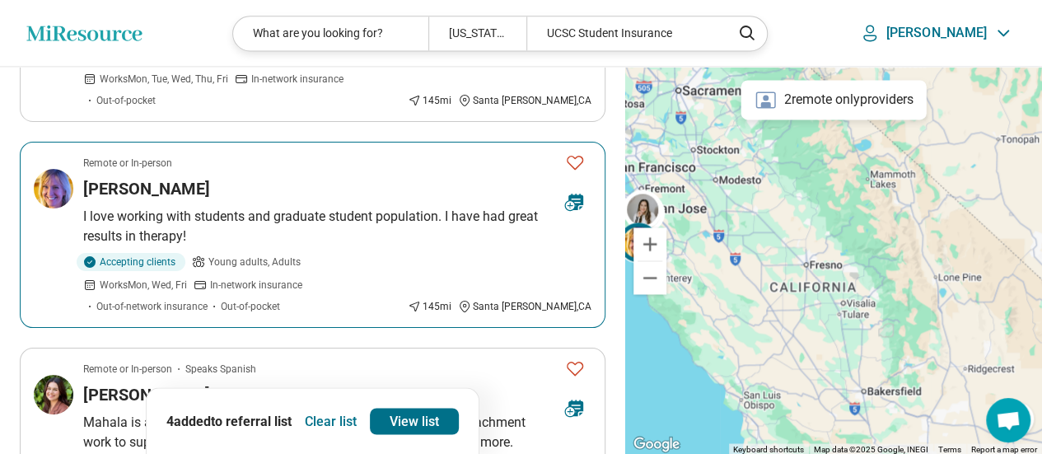
scroll to position [1236, 0]
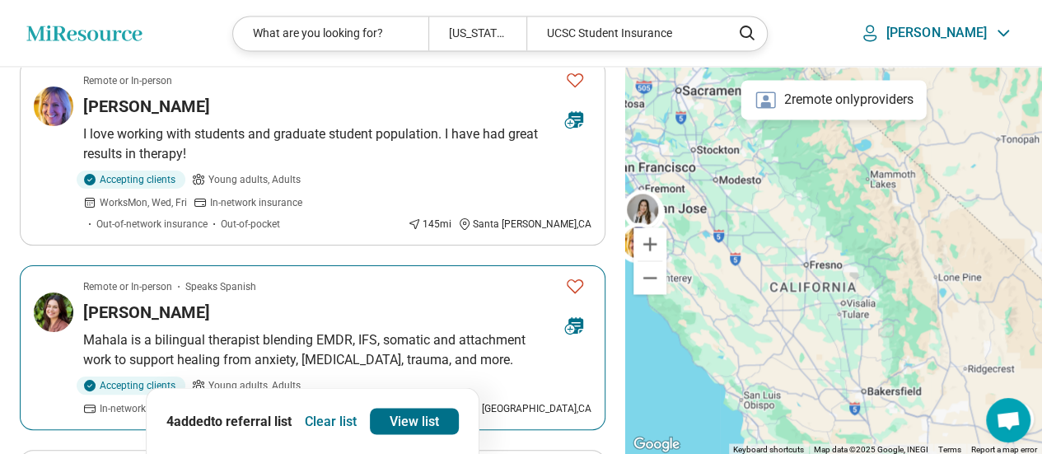
click at [583, 276] on icon "Favorite" at bounding box center [575, 286] width 20 height 20
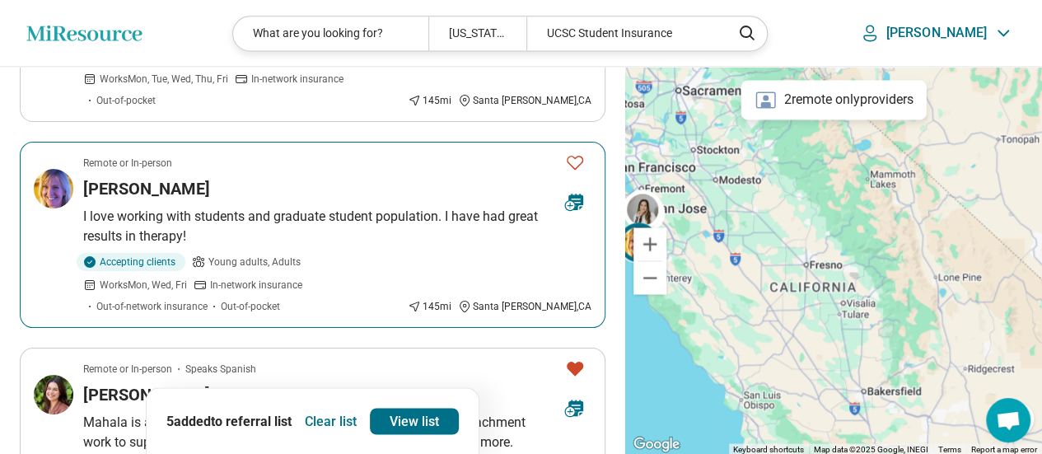
scroll to position [1071, 0]
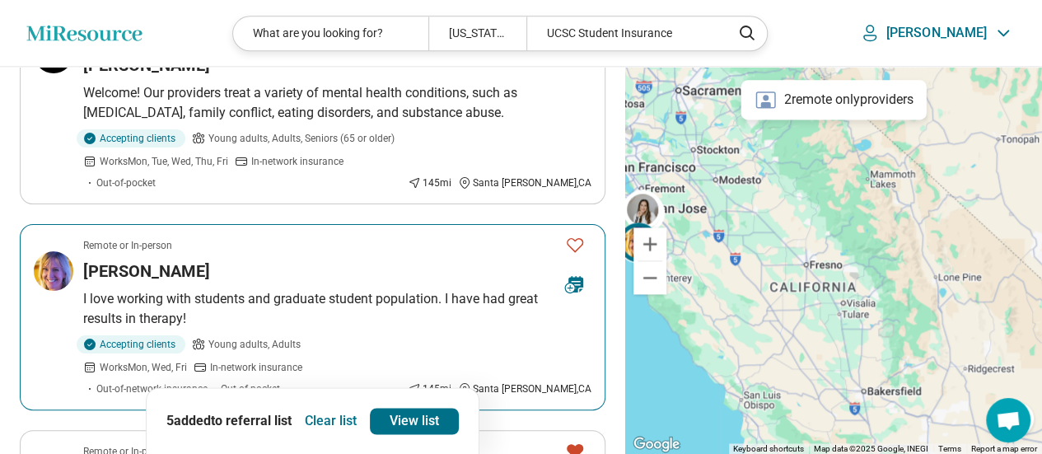
click at [503, 289] on p "I love working with students and graduate student population. I have had great …" at bounding box center [337, 309] width 508 height 40
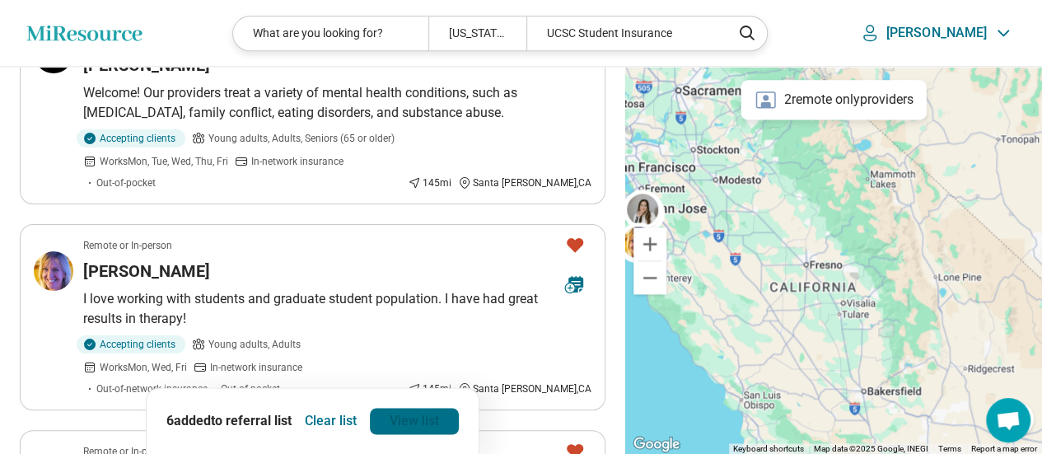
click at [433, 427] on link "View list" at bounding box center [414, 421] width 89 height 26
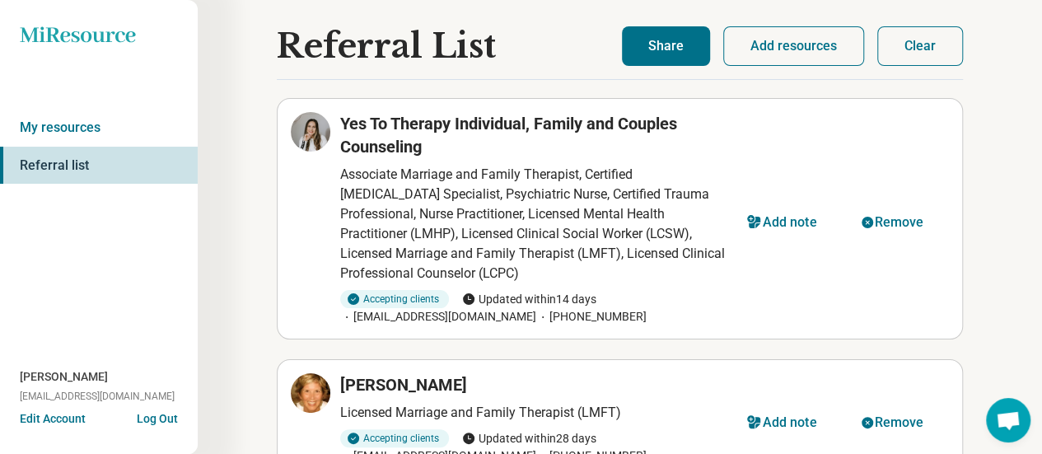
click at [662, 53] on button "Share" at bounding box center [666, 46] width 88 height 40
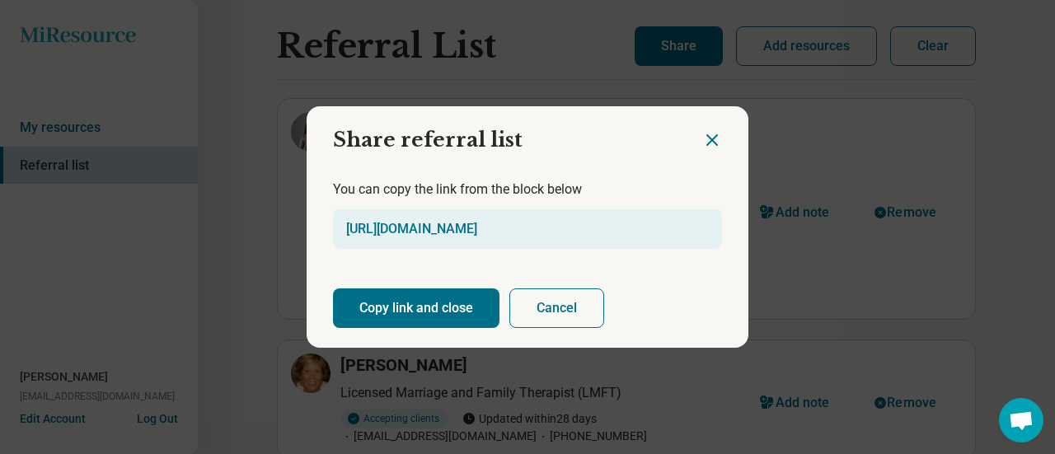
click at [440, 312] on button "Copy link and close" at bounding box center [416, 308] width 166 height 40
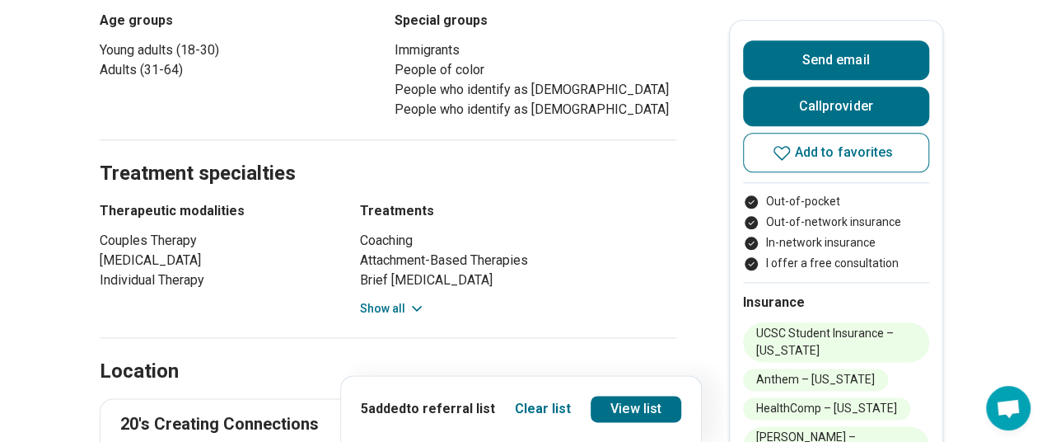
scroll to position [906, 0]
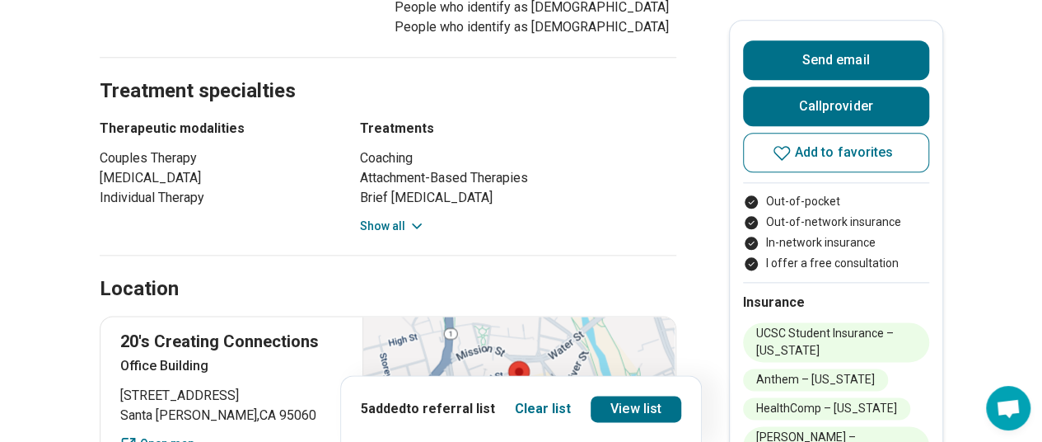
click at [410, 235] on button "Show all" at bounding box center [392, 226] width 65 height 17
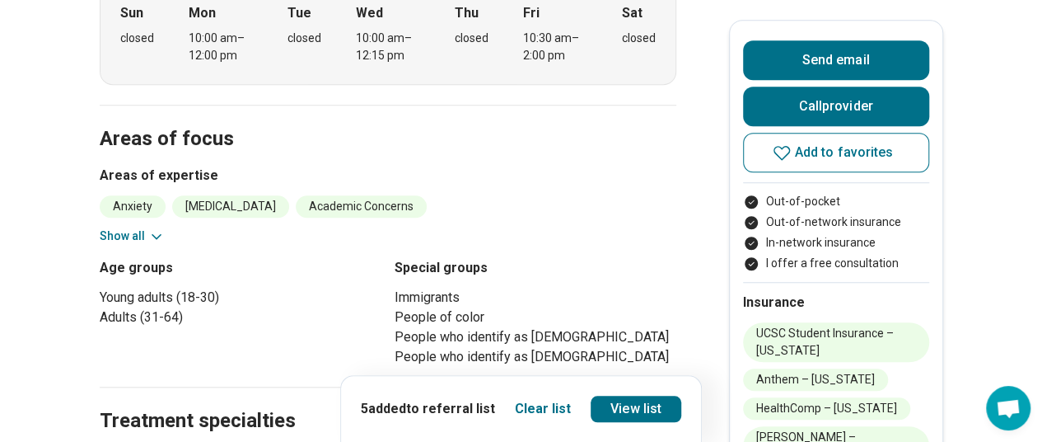
scroll to position [165, 0]
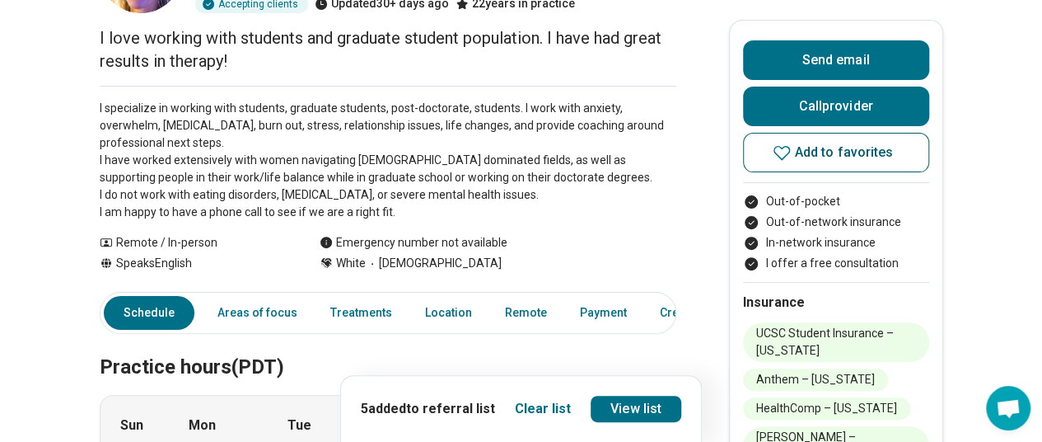
drag, startPoint x: 836, startPoint y: 164, endPoint x: 831, endPoint y: 150, distance: 14.9
click at [836, 163] on button "Add to favorites" at bounding box center [836, 153] width 186 height 40
